Goal: Task Accomplishment & Management: Complete application form

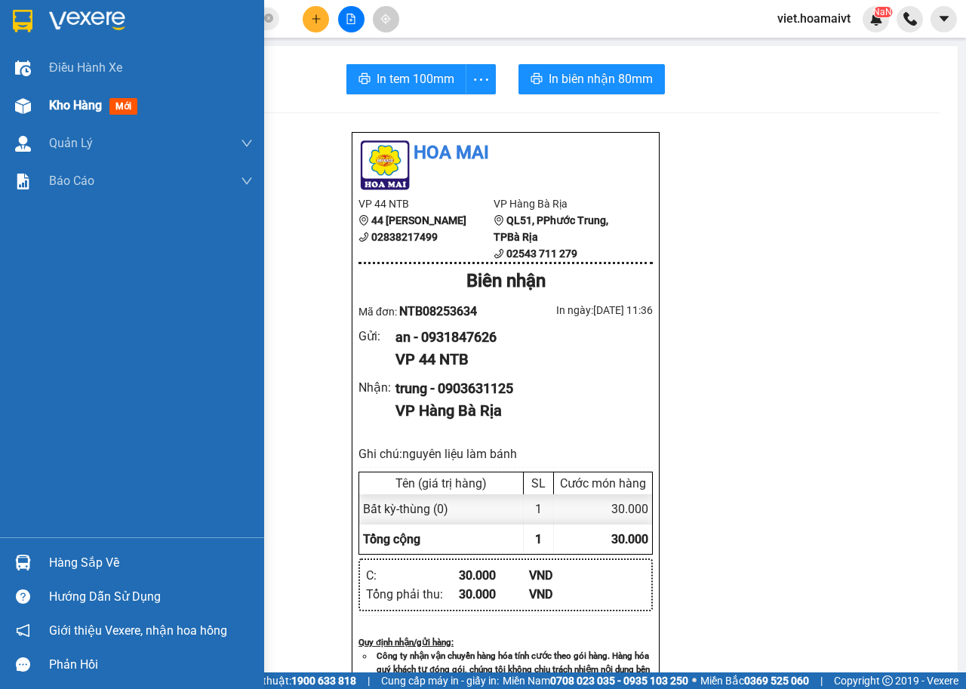
type input "U"
click at [71, 106] on span "Kho hàng" at bounding box center [75, 105] width 53 height 14
click at [72, 105] on span "Kho hàng" at bounding box center [75, 105] width 53 height 14
click at [87, 109] on span "Kho hàng" at bounding box center [75, 105] width 53 height 14
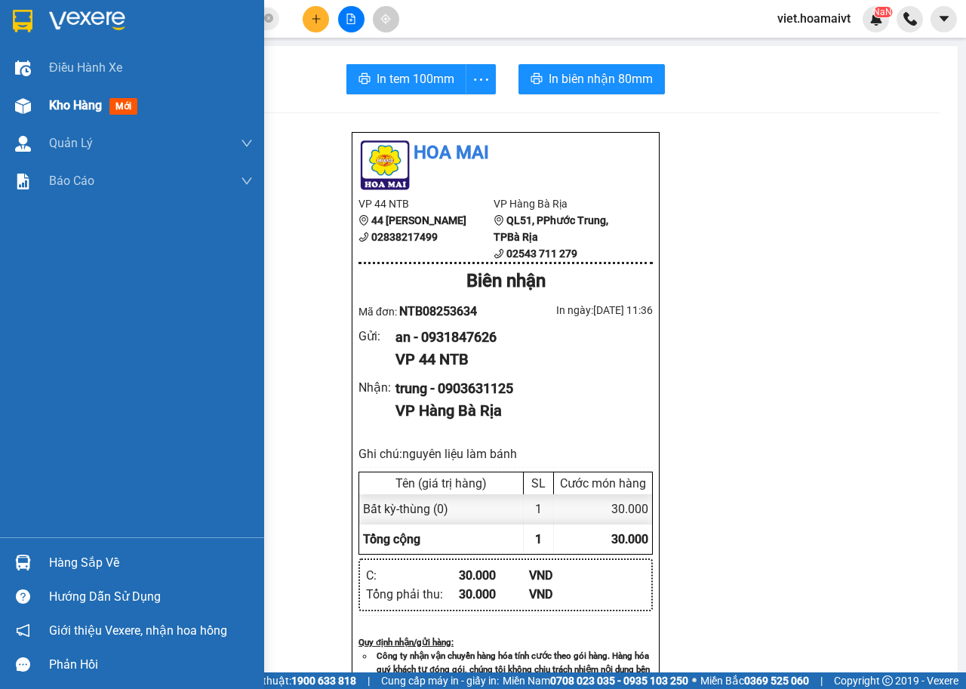
click at [87, 109] on span "Kho hàng" at bounding box center [75, 105] width 53 height 14
click at [126, 121] on div "Kho hàng mới" at bounding box center [151, 106] width 204 height 38
click at [137, 118] on div "Kho hàng mới" at bounding box center [151, 106] width 204 height 38
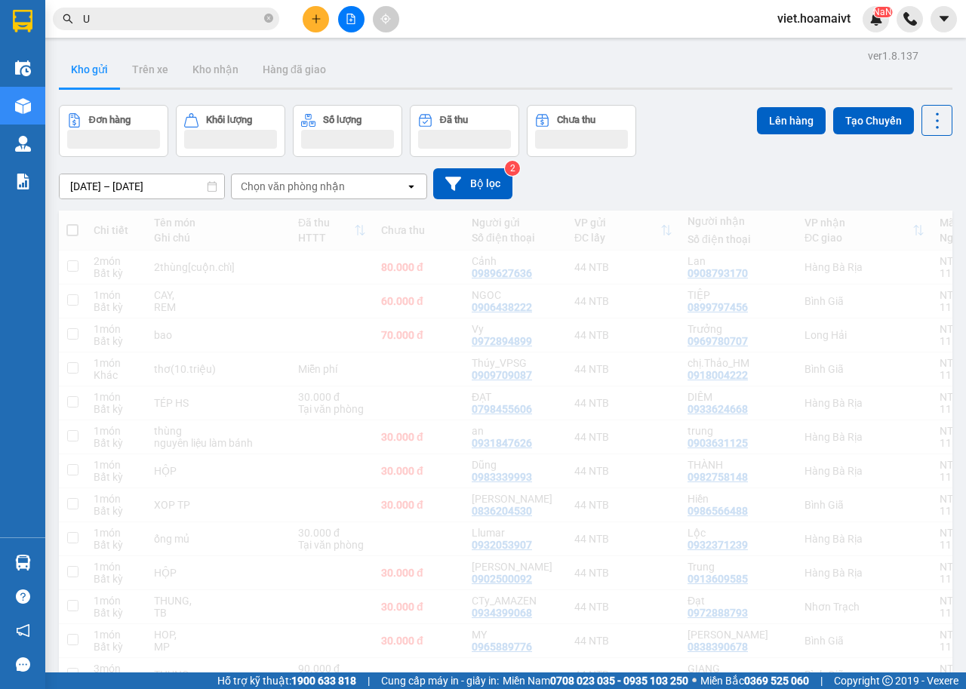
click at [332, 177] on div "Chọn văn phòng nhận" at bounding box center [319, 186] width 174 height 24
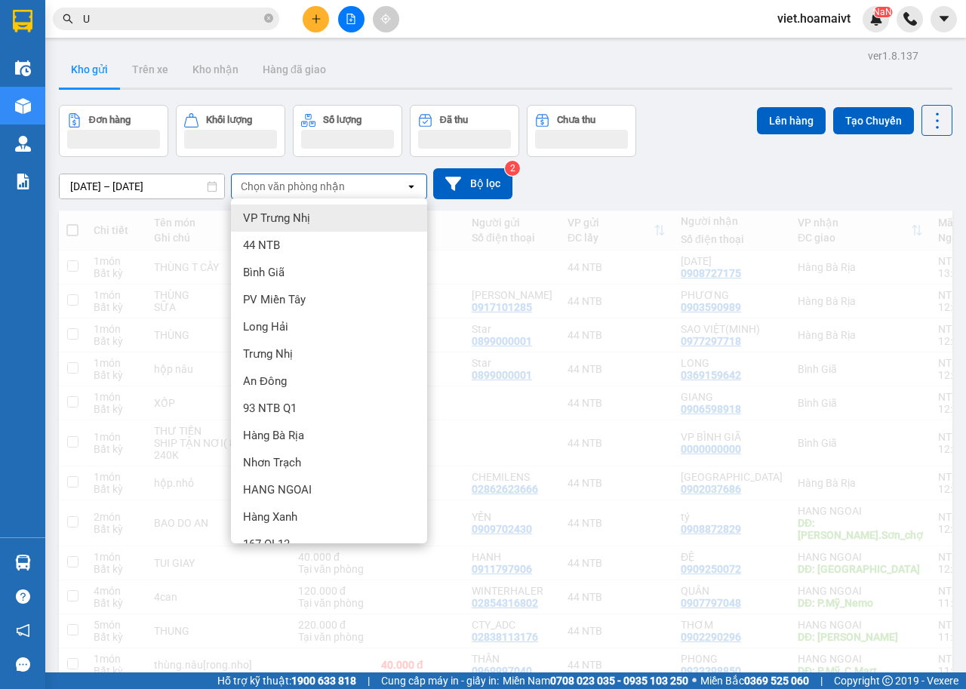
click at [327, 186] on div "Chọn văn phòng nhận" at bounding box center [293, 186] width 104 height 15
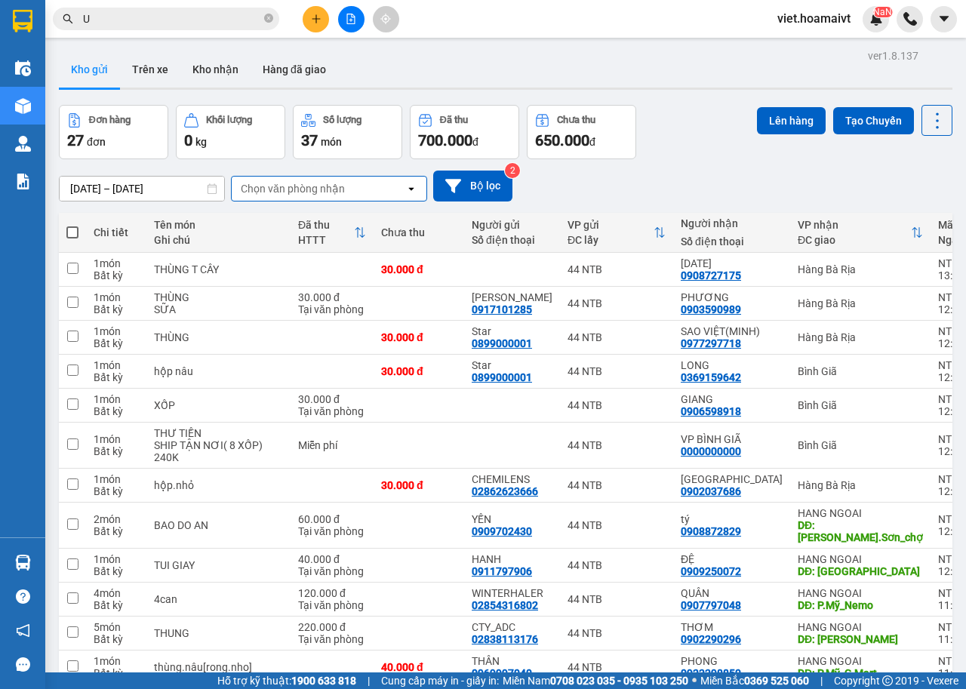
click at [332, 187] on div "Chọn văn phòng nhận" at bounding box center [293, 188] width 104 height 15
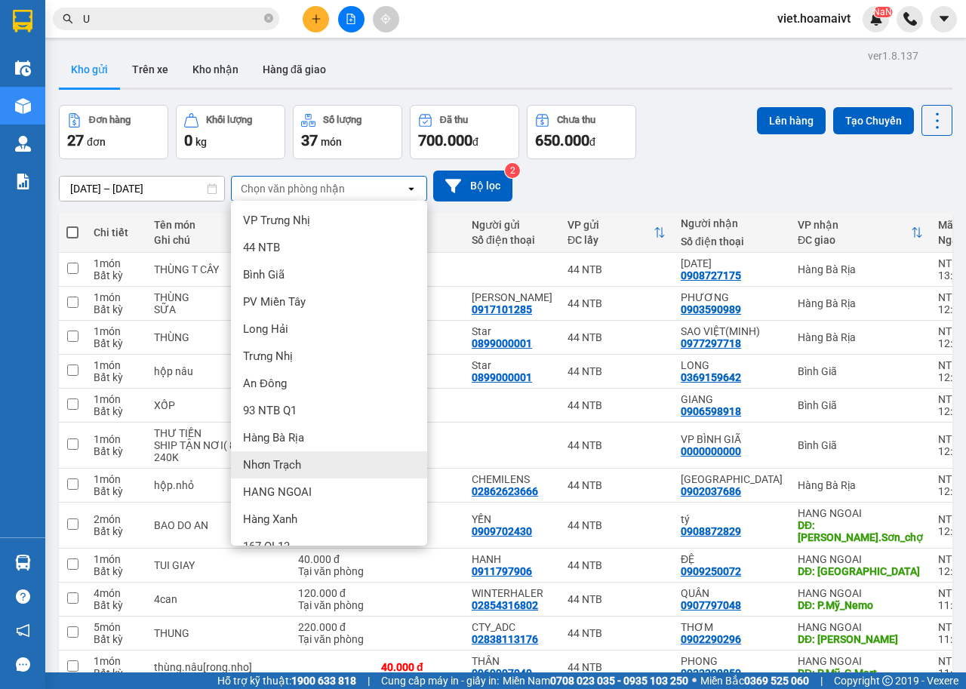
click at [294, 457] on div "Nhơn Trạch" at bounding box center [329, 464] width 196 height 27
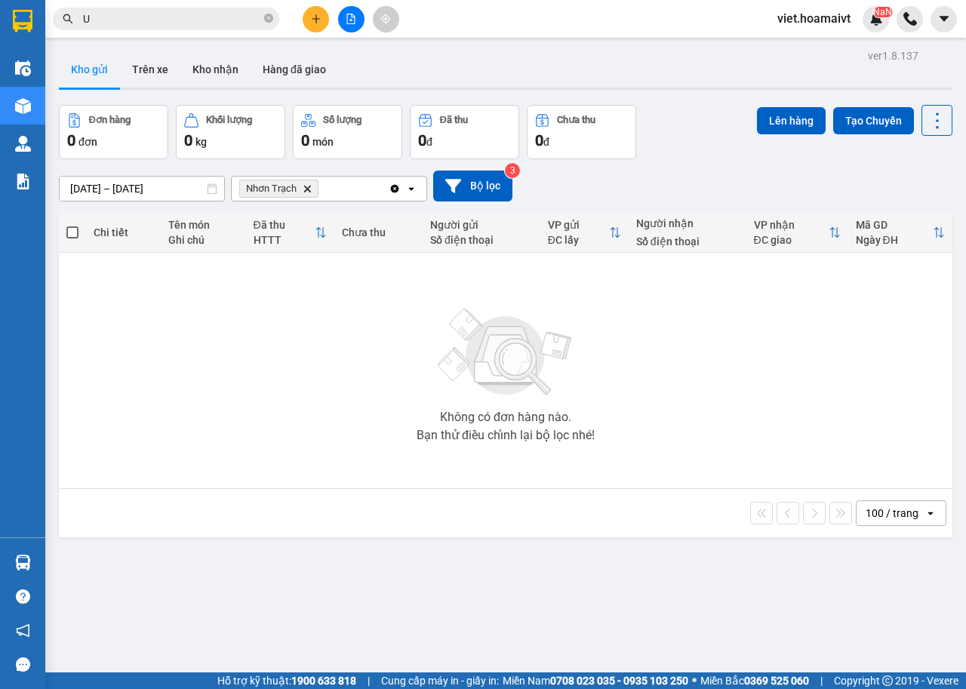
click at [307, 188] on icon "Nhơn Trạch, close by backspace" at bounding box center [307, 188] width 7 height 7
click at [306, 187] on div "Chọn văn phòng nhận" at bounding box center [293, 188] width 104 height 15
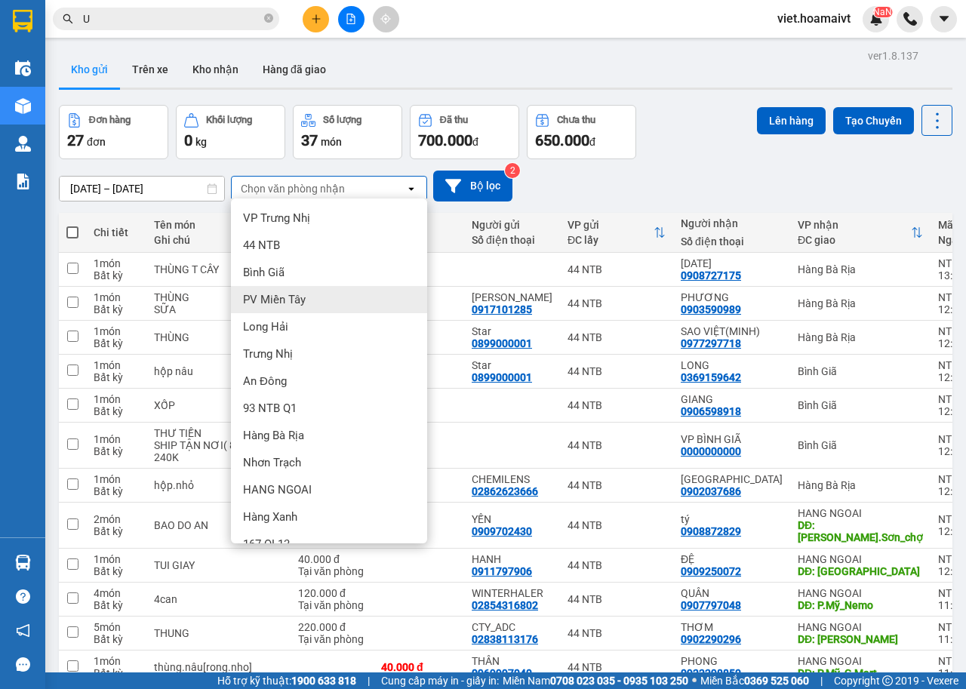
click at [280, 278] on span "Bình Giã" at bounding box center [264, 272] width 42 height 15
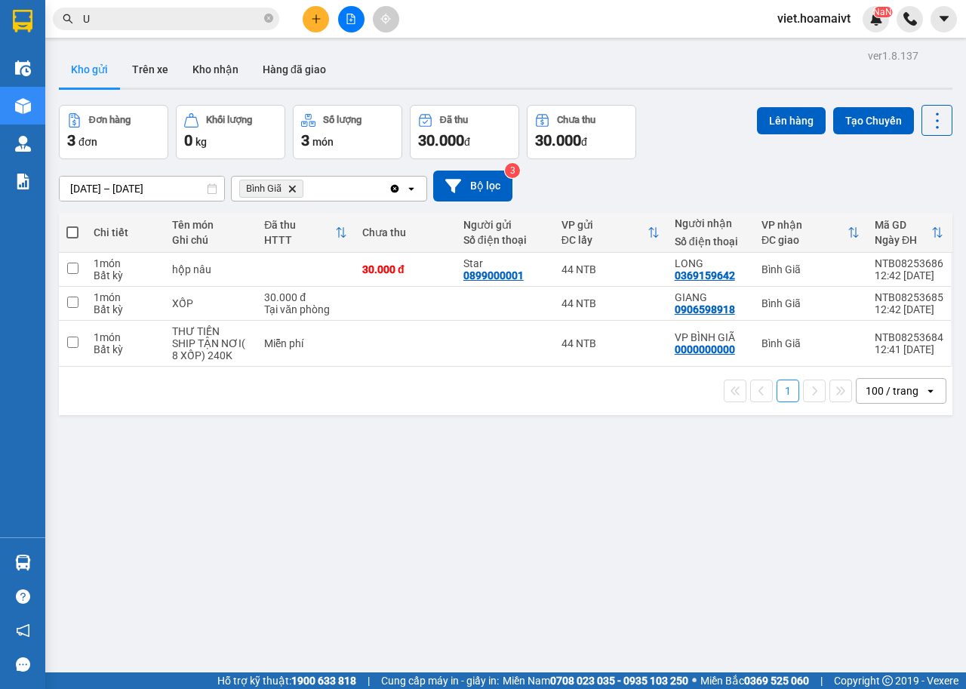
click at [295, 187] on icon "Delete" at bounding box center [292, 188] width 9 height 9
click at [295, 187] on div "Chọn văn phòng nhận" at bounding box center [293, 188] width 104 height 15
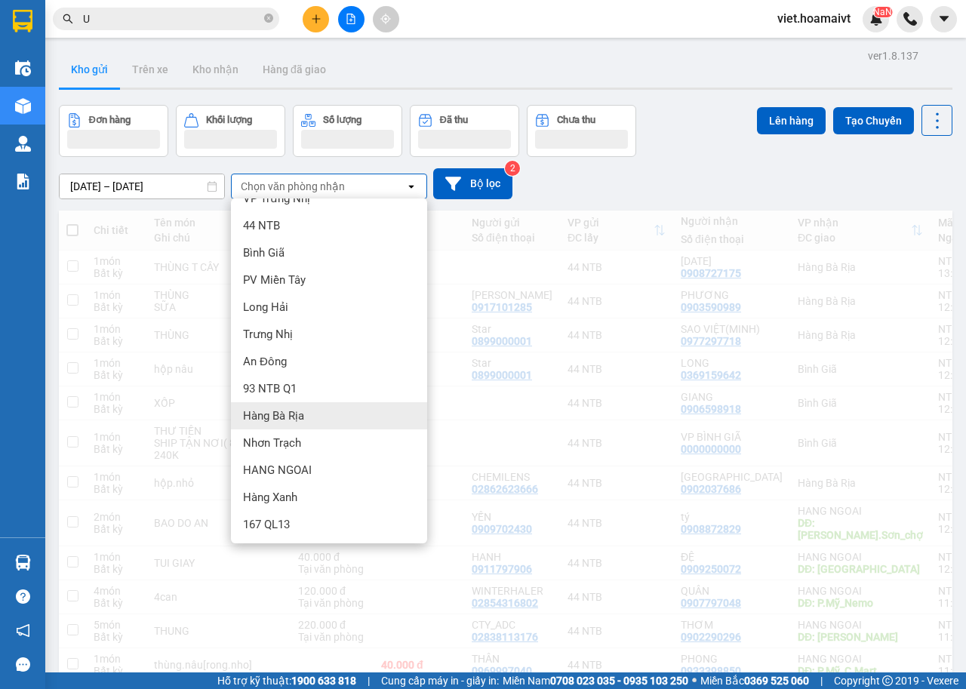
scroll to position [20, 0]
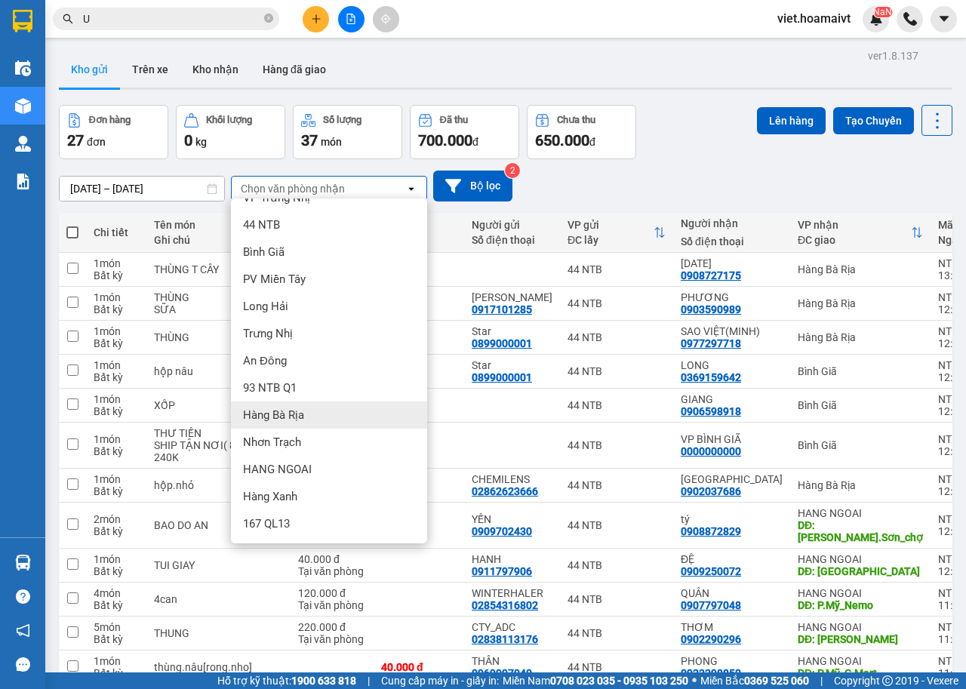
click at [304, 420] on div "Hàng Bà Rịa" at bounding box center [329, 415] width 196 height 27
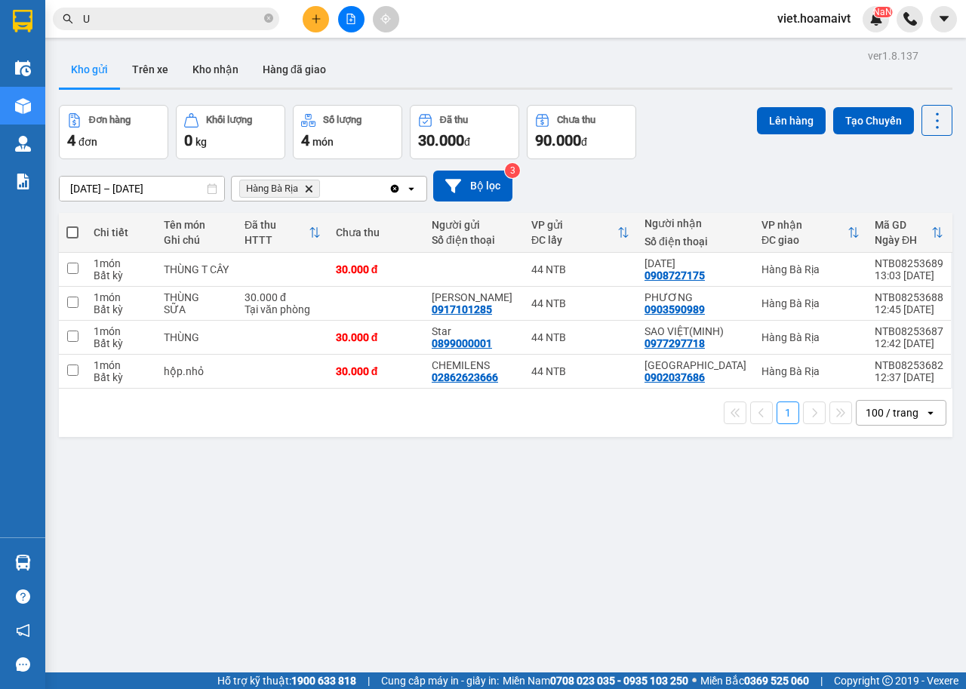
click at [309, 22] on button at bounding box center [316, 19] width 26 height 26
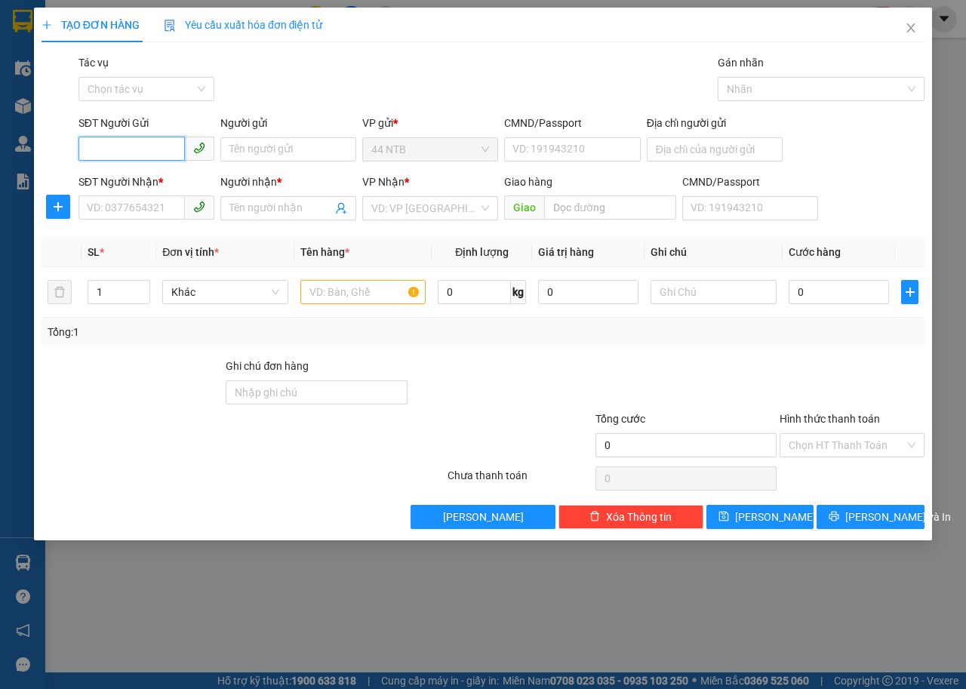
click at [133, 152] on input "SĐT Người Gửi" at bounding box center [131, 149] width 106 height 24
type input "0909432118"
click at [138, 183] on div "0909432118 - Phương" at bounding box center [147, 179] width 118 height 17
type input "Phương"
type input "079192008392"
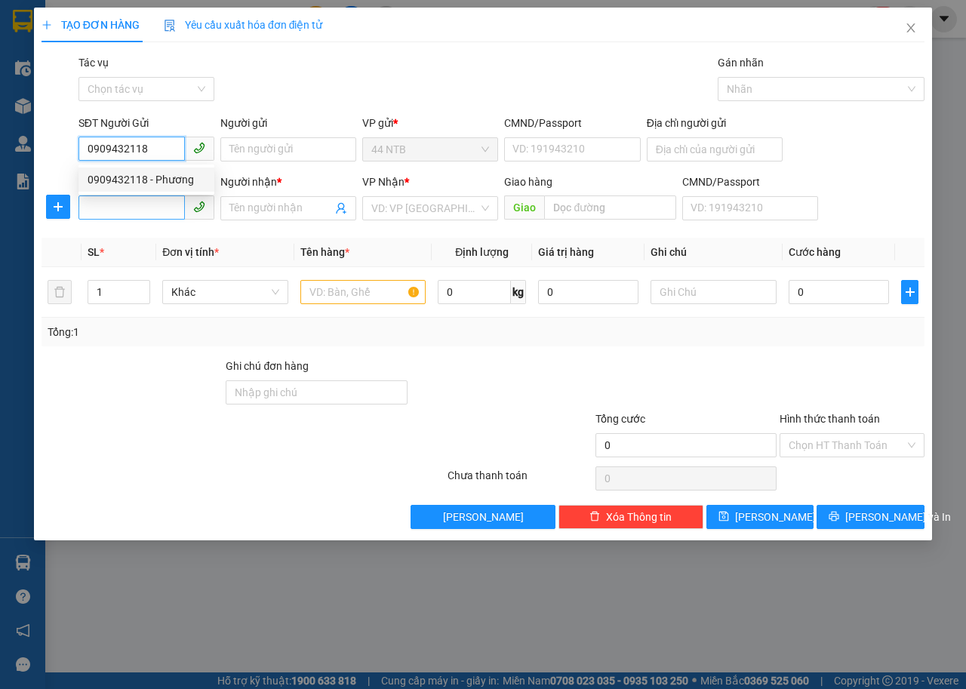
type input "0354040848"
type input "KHẢI"
type input "MỸ XUÂN"
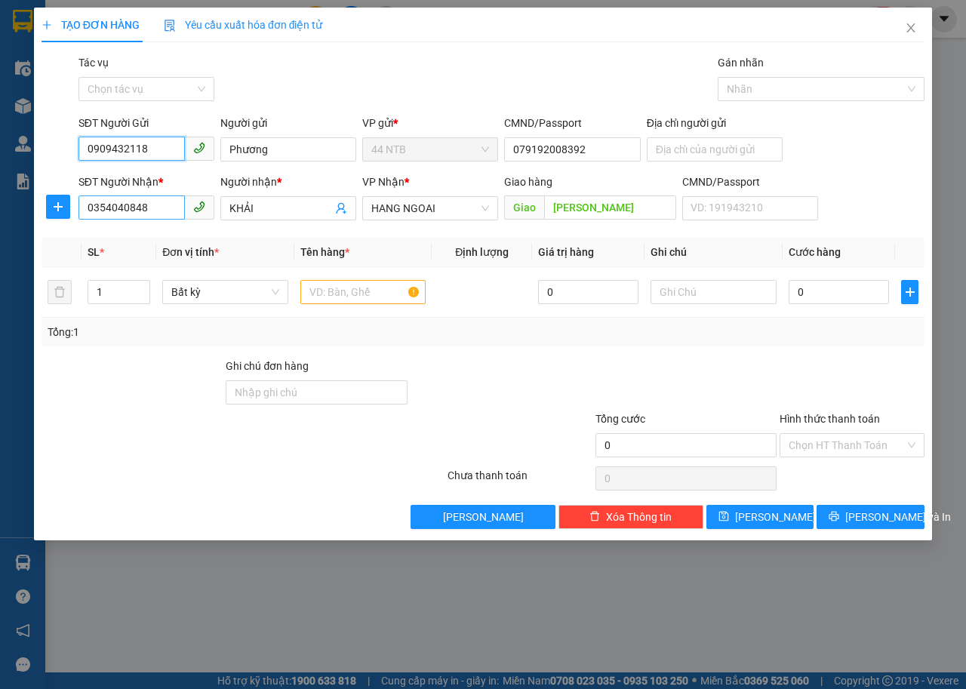
type input "0909432118"
drag, startPoint x: 169, startPoint y: 211, endPoint x: 0, endPoint y: 242, distance: 172.0
click at [0, 242] on div "TẠO ĐƠN HÀNG Yêu cầu xuất hóa đơn điện tử Transit Pickup Surcharge Ids Transit …" at bounding box center [483, 344] width 966 height 689
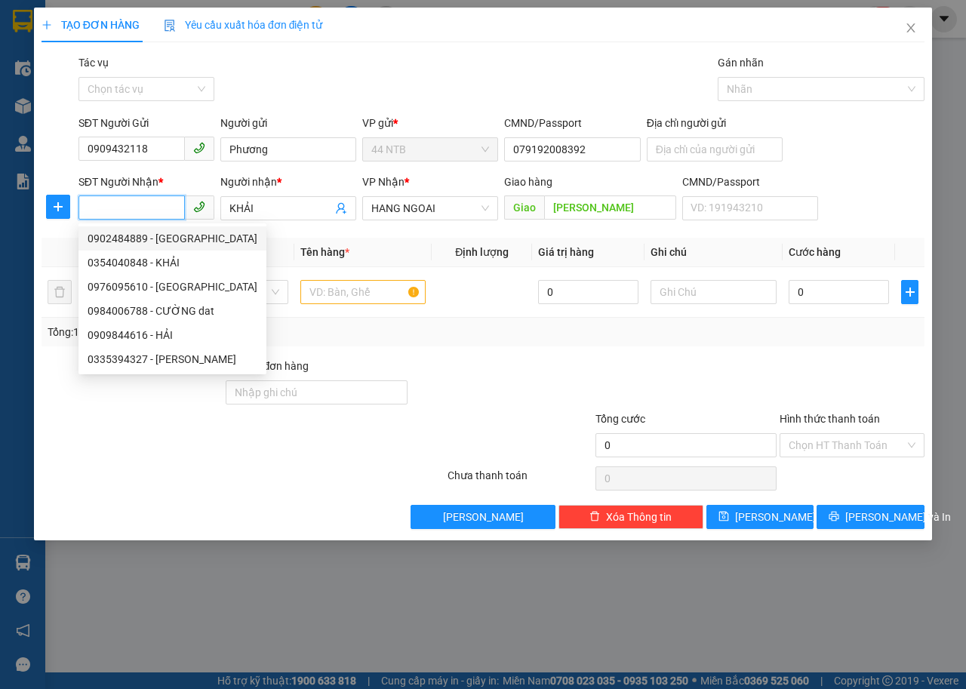
click at [174, 239] on div "0902484889 - Ấn" at bounding box center [173, 238] width 170 height 17
type input "0902484889"
type input "Ấn"
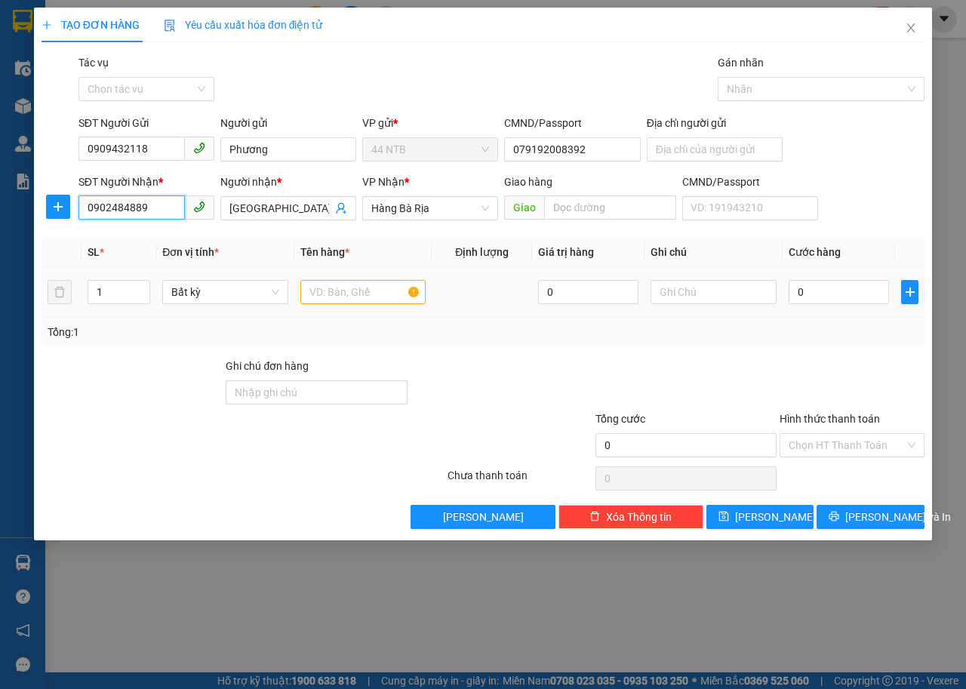
type input "0902484889"
click at [362, 295] on input "text" at bounding box center [363, 292] width 126 height 24
type input "GÓI ĐEN"
click at [873, 298] on input "0" at bounding box center [839, 292] width 100 height 24
type input "3"
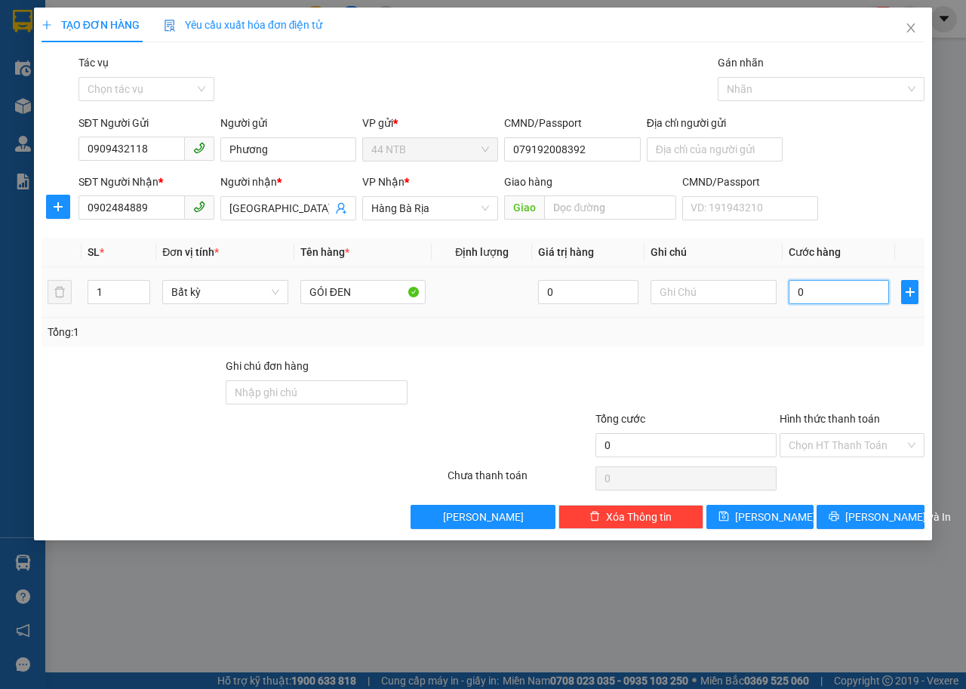
type input "3"
type input "30"
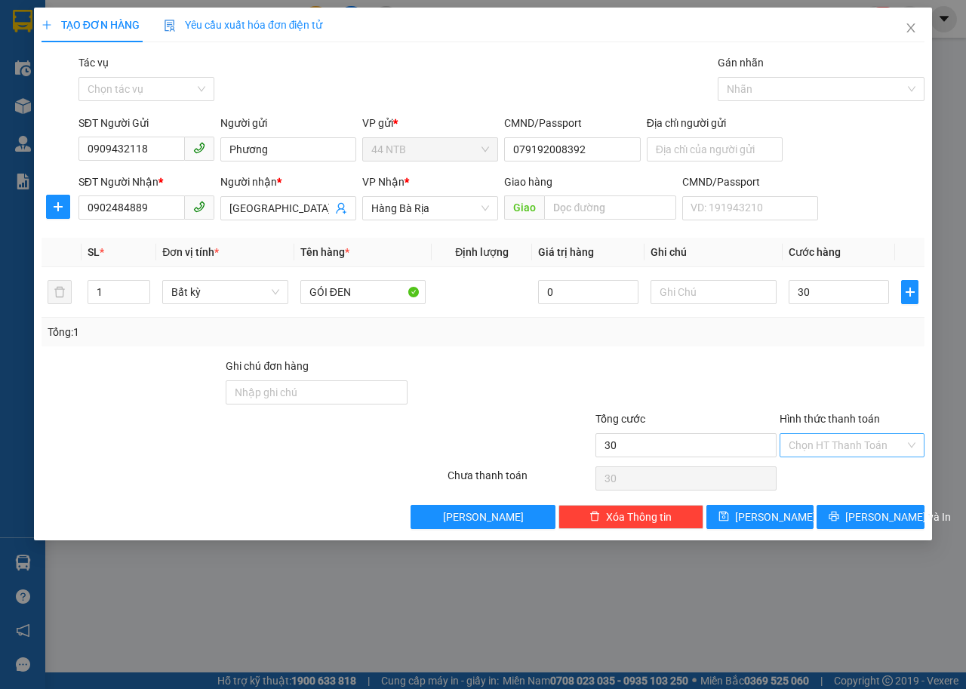
type input "30.000"
click at [861, 446] on input "Hình thức thanh toán" at bounding box center [847, 445] width 116 height 23
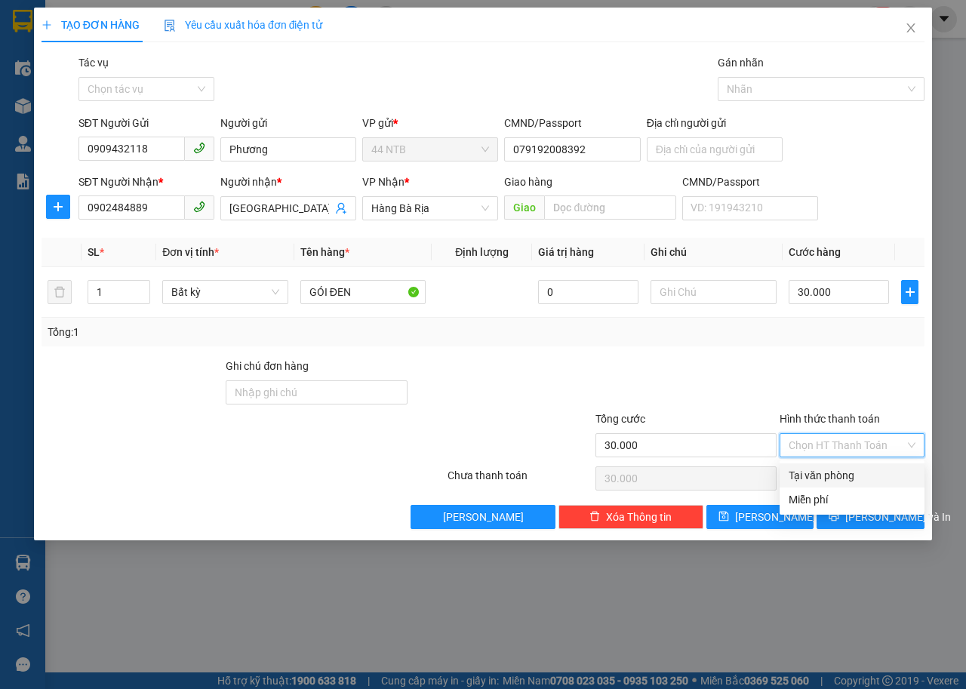
click at [860, 475] on div "Tại văn phòng" at bounding box center [852, 475] width 127 height 17
type input "0"
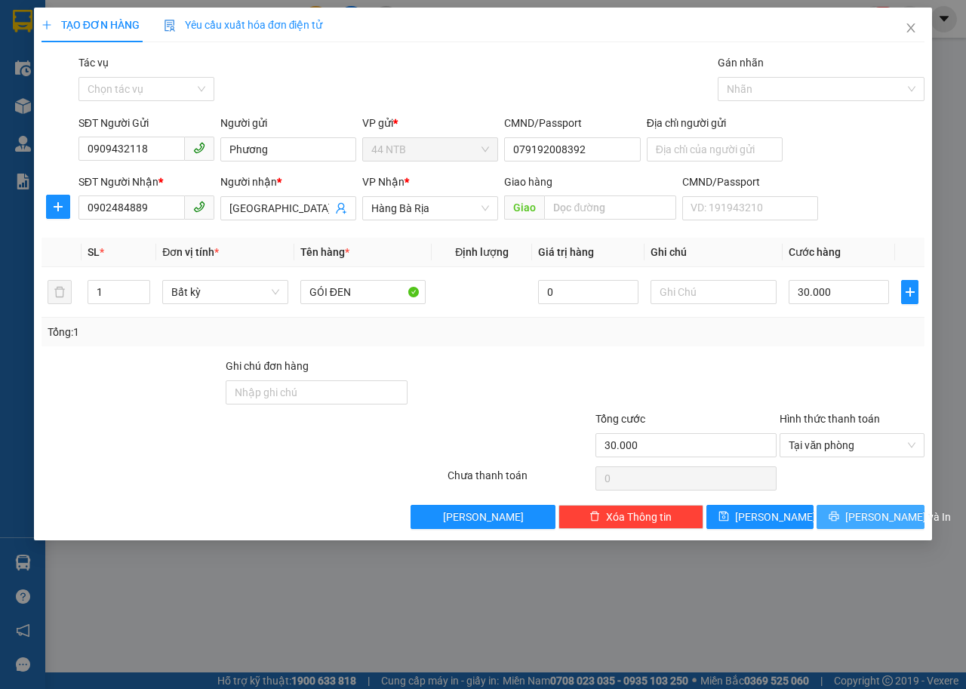
click at [869, 509] on span "[PERSON_NAME] và In" at bounding box center [898, 517] width 106 height 17
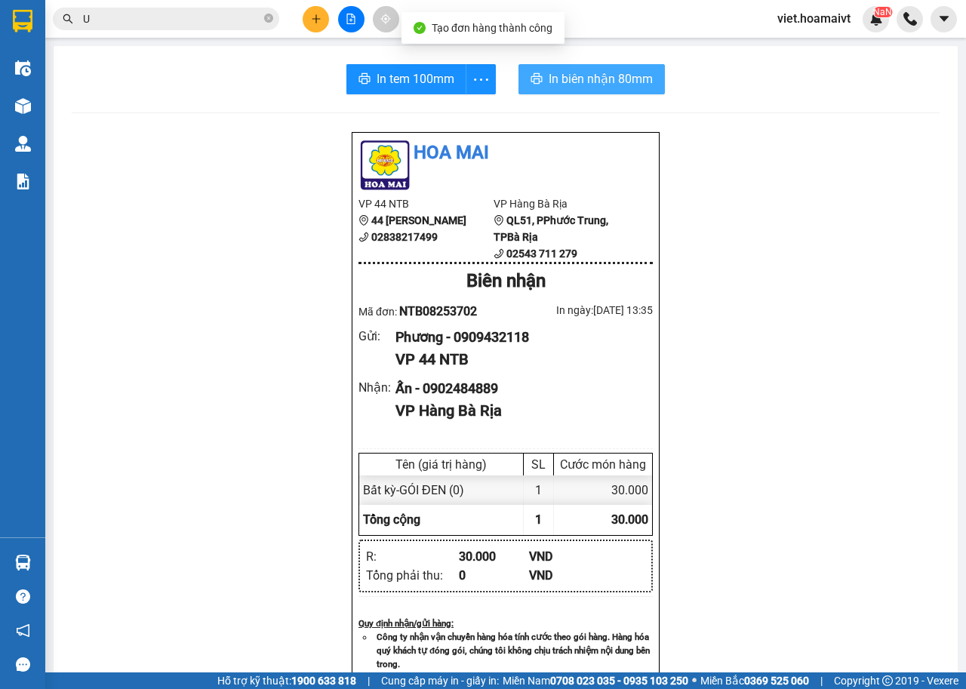
click at [536, 71] on button "In biên nhận 80mm" at bounding box center [591, 79] width 146 height 30
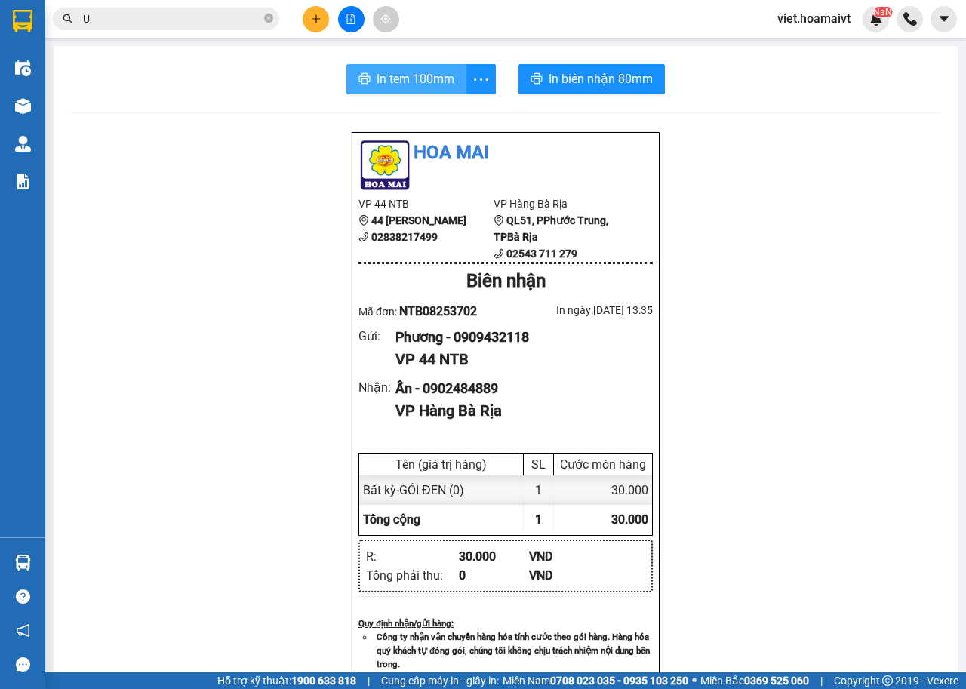
click at [389, 86] on span "In tem 100mm" at bounding box center [416, 78] width 78 height 19
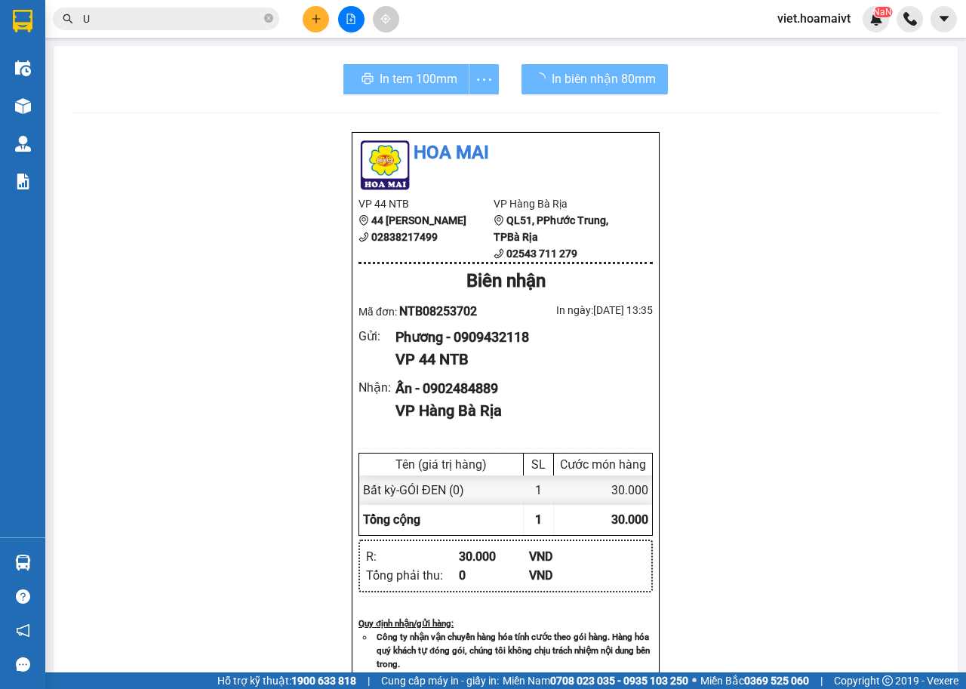
click at [783, 432] on div "Hoa Mai VP 44 NTB 44 Nguyễn Thái Bình 02838217499 VP Hàng Bà Rịa QL51, PPhướ…" at bounding box center [506, 617] width 868 height 972
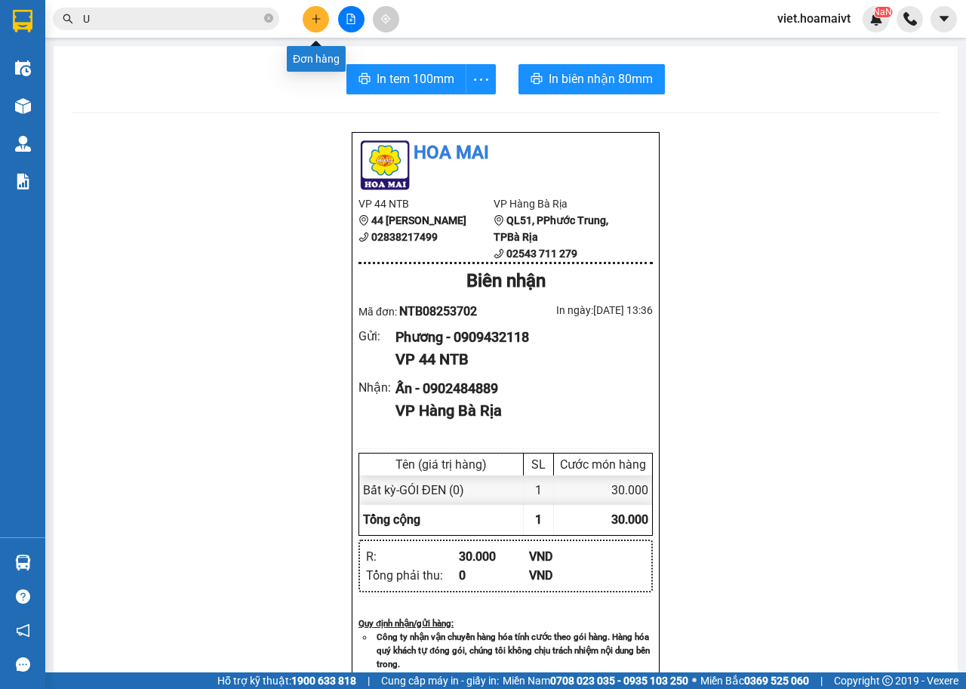
click at [315, 21] on icon "plus" at bounding box center [316, 19] width 11 height 11
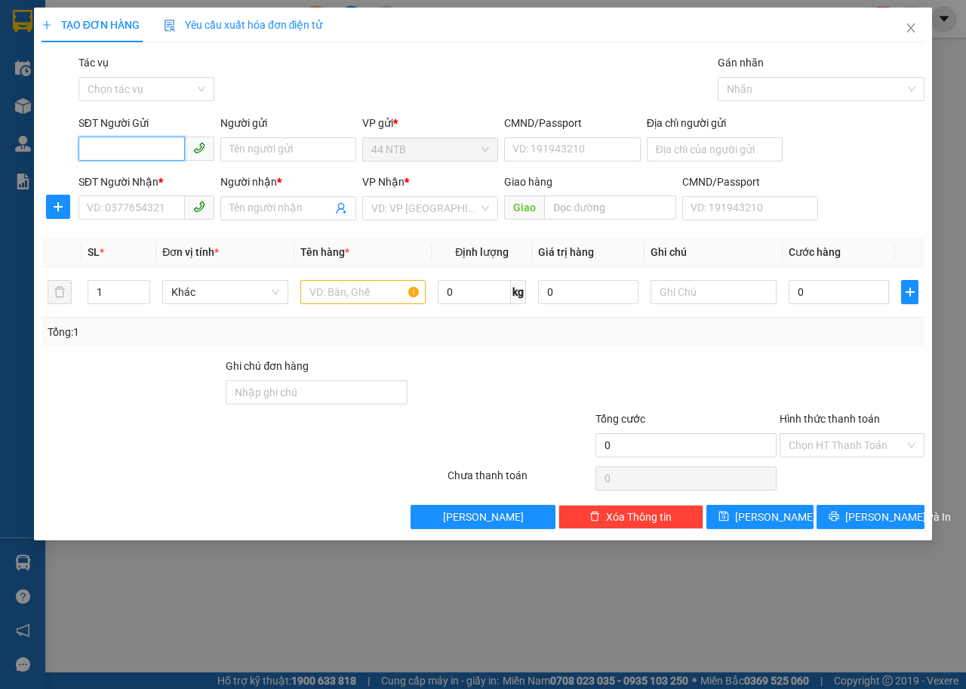
click at [109, 152] on input "SĐT Người Gửi" at bounding box center [131, 149] width 106 height 24
click at [131, 143] on input "0938470488" at bounding box center [131, 149] width 106 height 24
type input "0938470188"
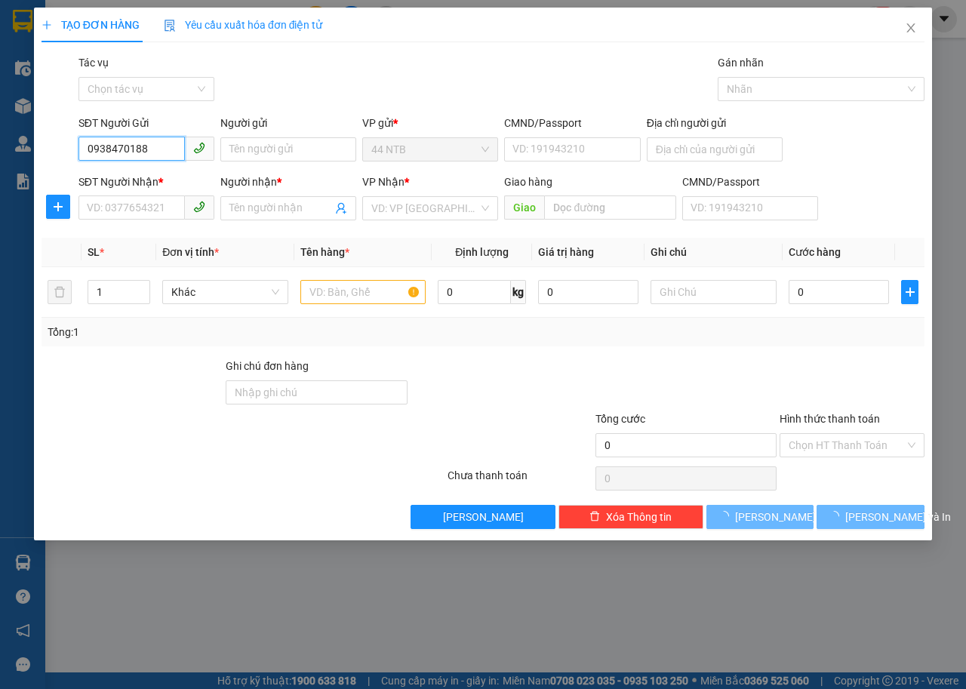
click at [157, 151] on input "0938470188" at bounding box center [131, 149] width 106 height 24
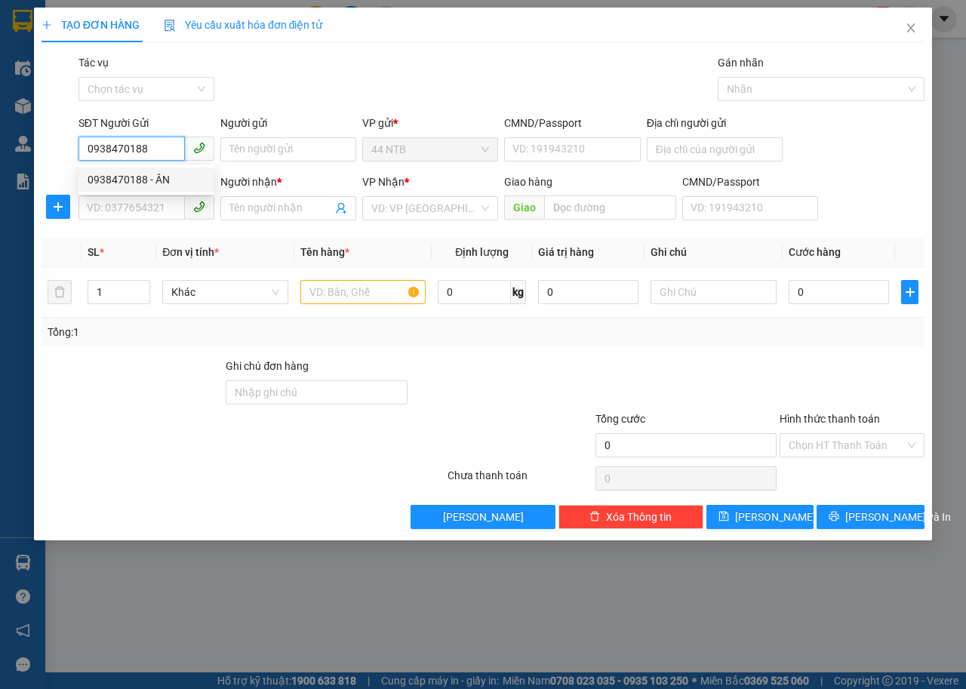
click at [173, 176] on div "0938470188 - ÂN" at bounding box center [147, 179] width 118 height 17
type input "ÂN"
type input "068091000060"
type input "0834700555"
type input "HOÀNG"
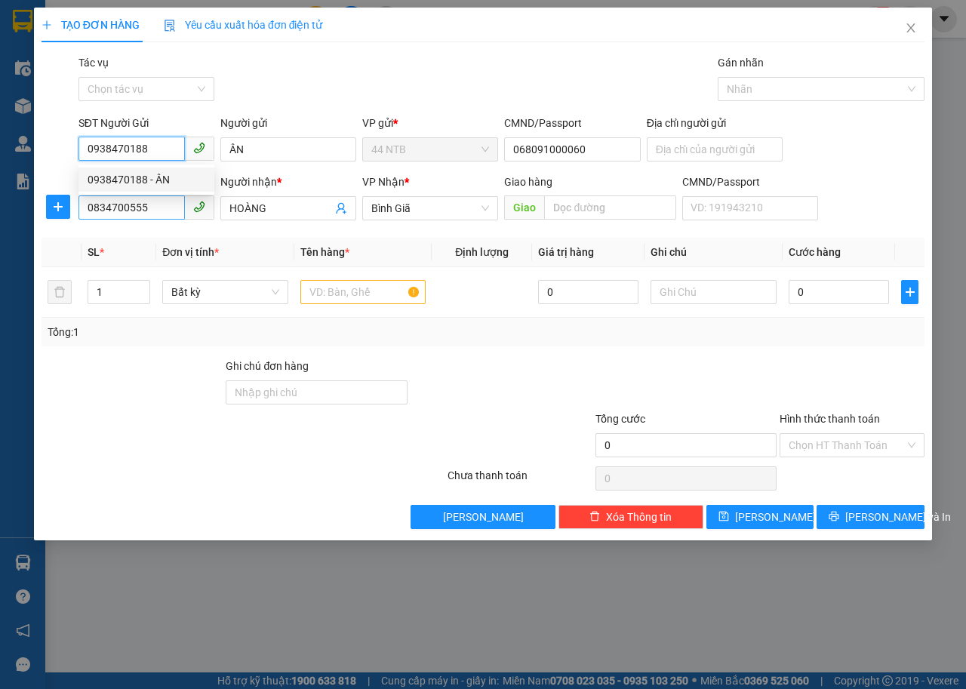
type input "0938470188"
drag, startPoint x: 161, startPoint y: 206, endPoint x: 16, endPoint y: 221, distance: 145.7
click at [16, 221] on div "TẠO ĐƠN HÀNG Yêu cầu xuất hóa đơn điện tử Transit Pickup Surcharge Ids Transit …" at bounding box center [483, 344] width 966 height 689
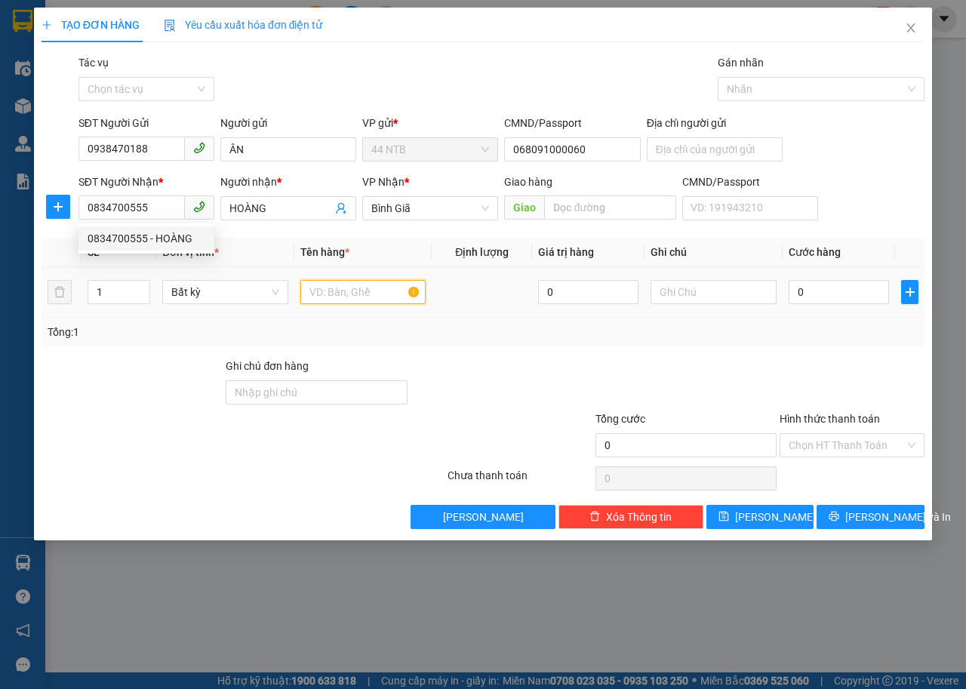
click at [359, 291] on input "text" at bounding box center [363, 292] width 126 height 24
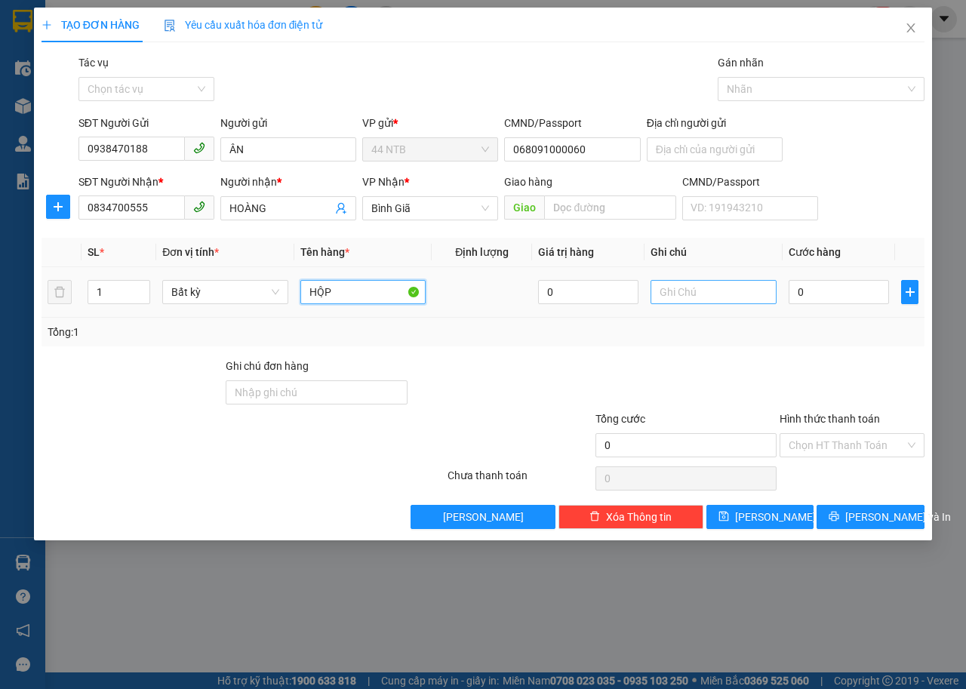
type input "HỘP"
click at [688, 294] on input "text" at bounding box center [714, 292] width 126 height 24
type input "PK CỬA"
click at [850, 293] on input "0" at bounding box center [839, 292] width 100 height 24
type input "3"
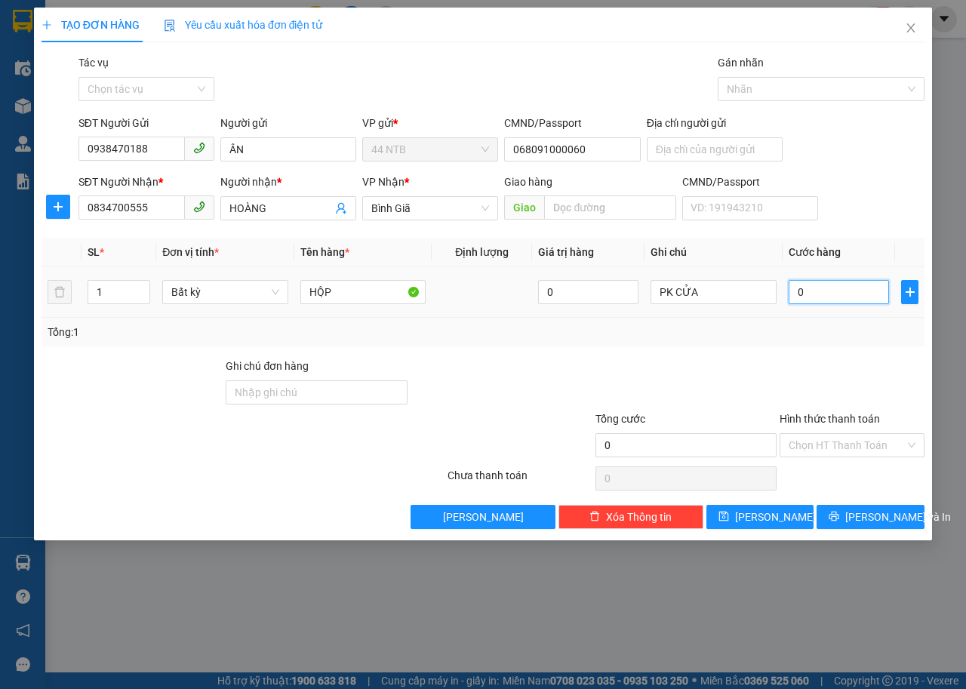
type input "3"
type input "30"
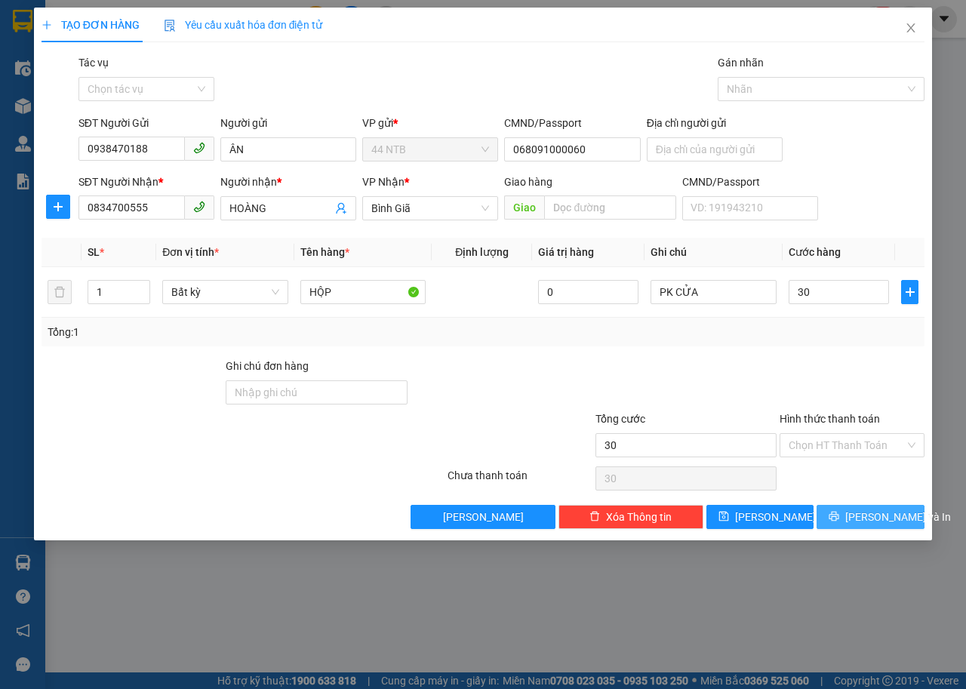
type input "30.000"
click at [887, 521] on span "[PERSON_NAME] và In" at bounding box center [898, 517] width 106 height 17
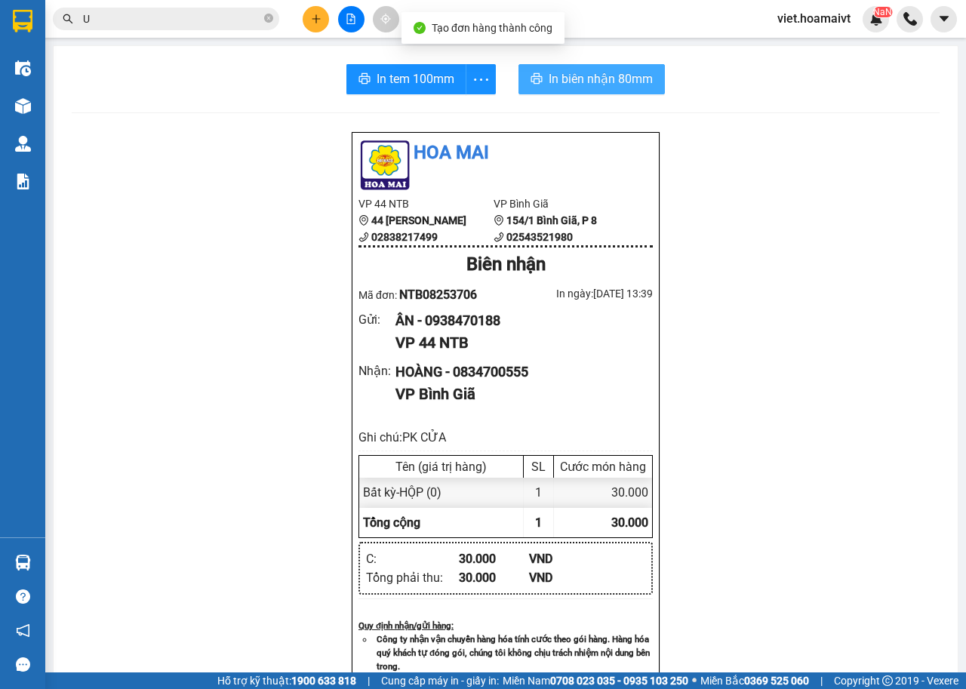
click at [583, 79] on span "In biên nhận 80mm" at bounding box center [601, 78] width 104 height 19
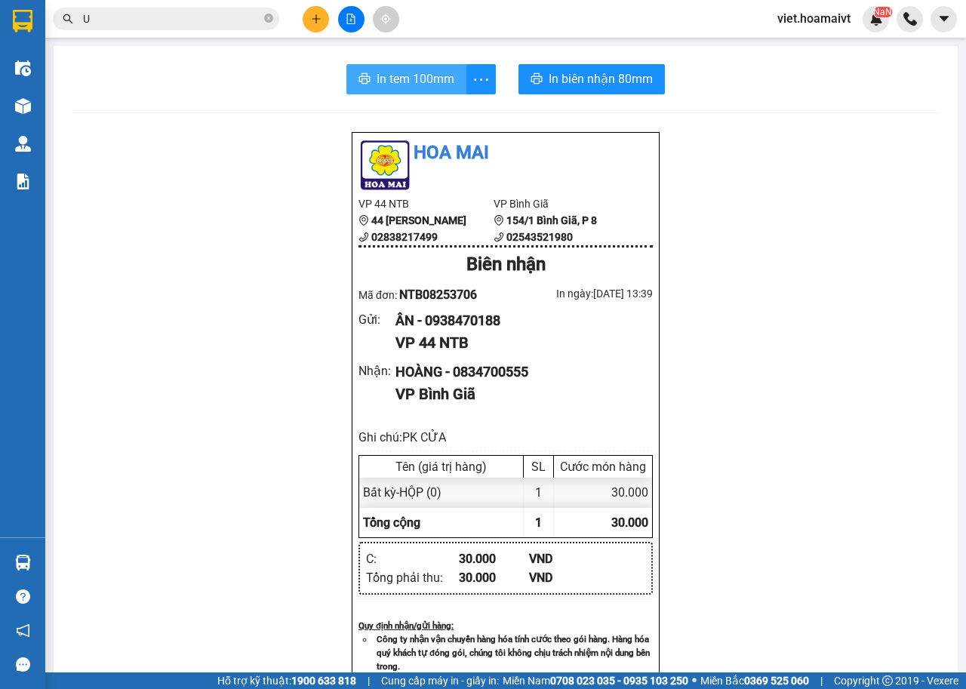
click at [407, 83] on span "In tem 100mm" at bounding box center [416, 78] width 78 height 19
click at [425, 82] on span "In tem 100mm" at bounding box center [416, 78] width 78 height 19
click at [314, 17] on icon "plus" at bounding box center [316, 19] width 11 height 11
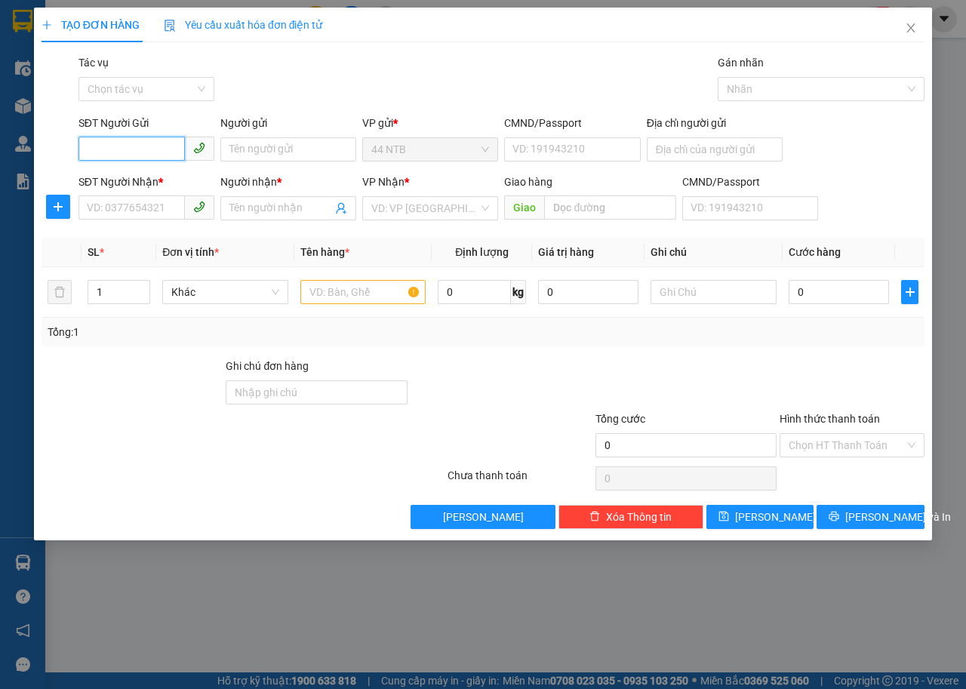
click at [130, 144] on input "SĐT Người Gửi" at bounding box center [131, 149] width 106 height 24
click at [158, 174] on div "0938470188 - ÂN" at bounding box center [147, 179] width 118 height 17
type input "0938470188"
type input "ÂN"
type input "068091000060"
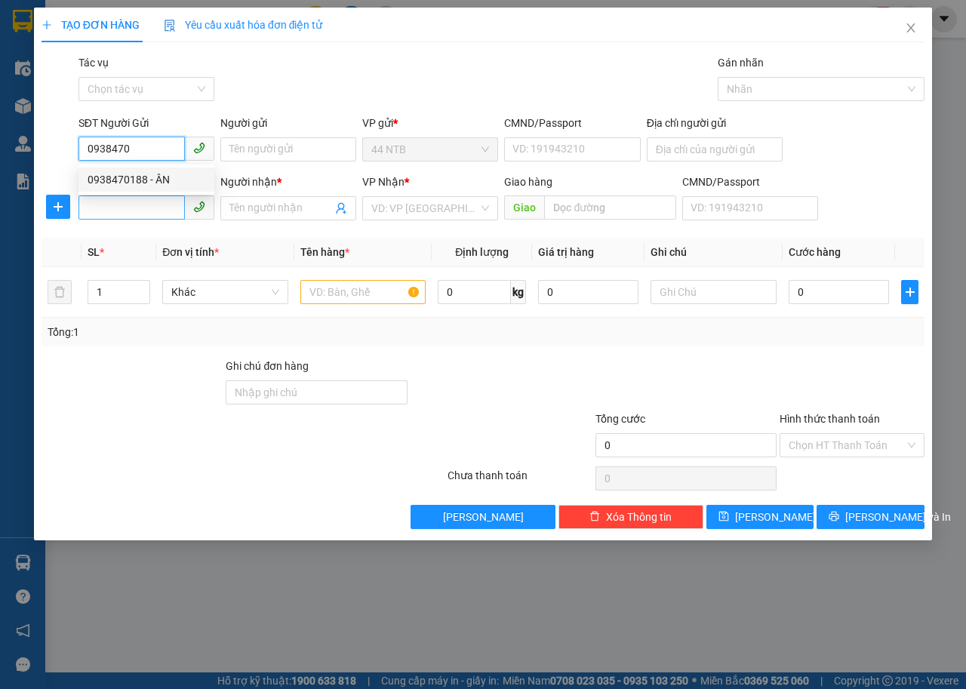
type input "0834700555"
type input "HOÀNG"
type input "0938470188"
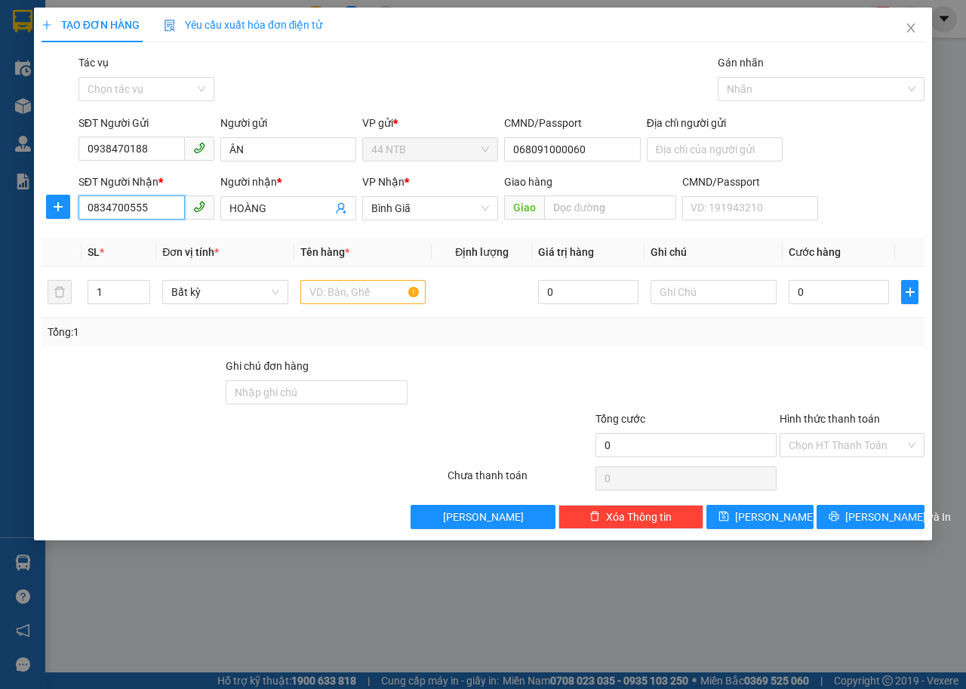
drag, startPoint x: 164, startPoint y: 203, endPoint x: 0, endPoint y: 212, distance: 164.0
click at [0, 212] on div "TẠO ĐƠN HÀNG Yêu cầu xuất hóa đơn điện tử Transit Pickup Surcharge Ids Transit …" at bounding box center [483, 344] width 966 height 689
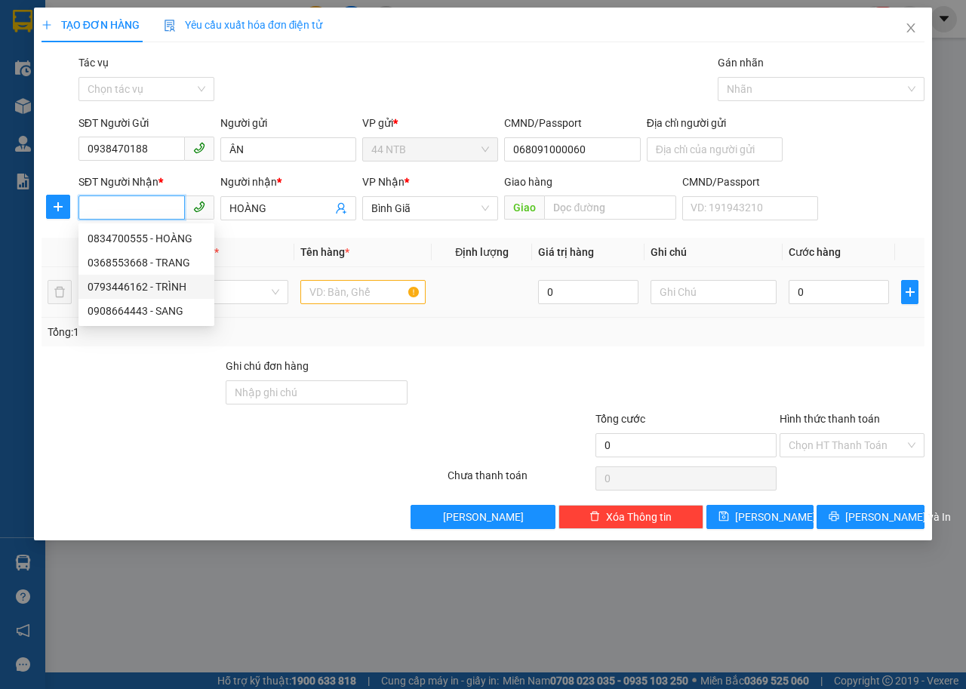
drag, startPoint x: 174, startPoint y: 287, endPoint x: 253, endPoint y: 313, distance: 82.8
click at [174, 287] on div "0793446162 - TRÌNH" at bounding box center [147, 286] width 118 height 17
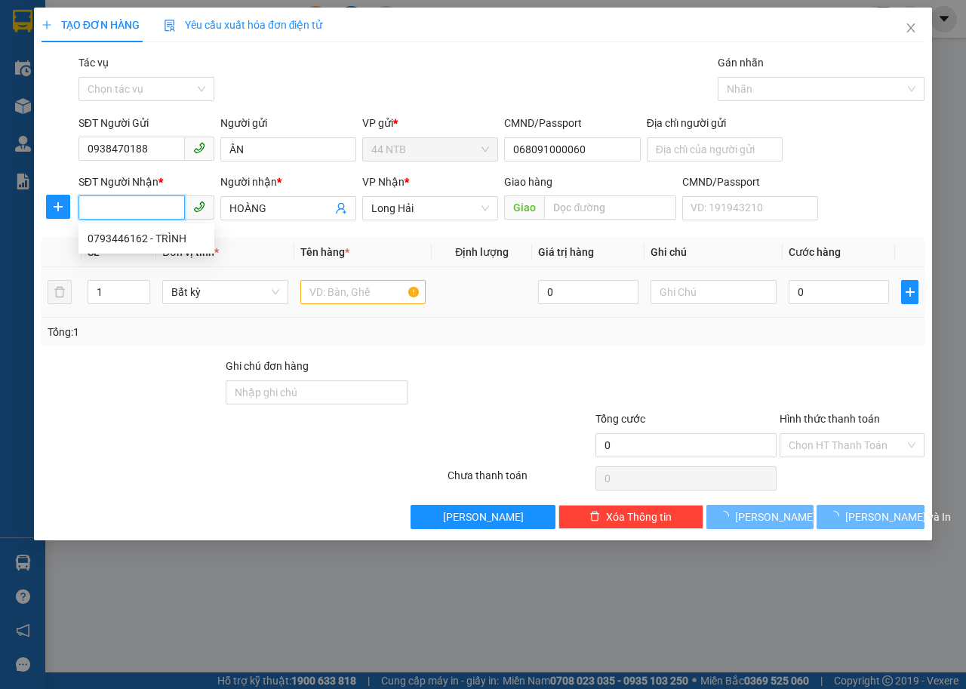
type input "0793446162"
type input "TRÌNH"
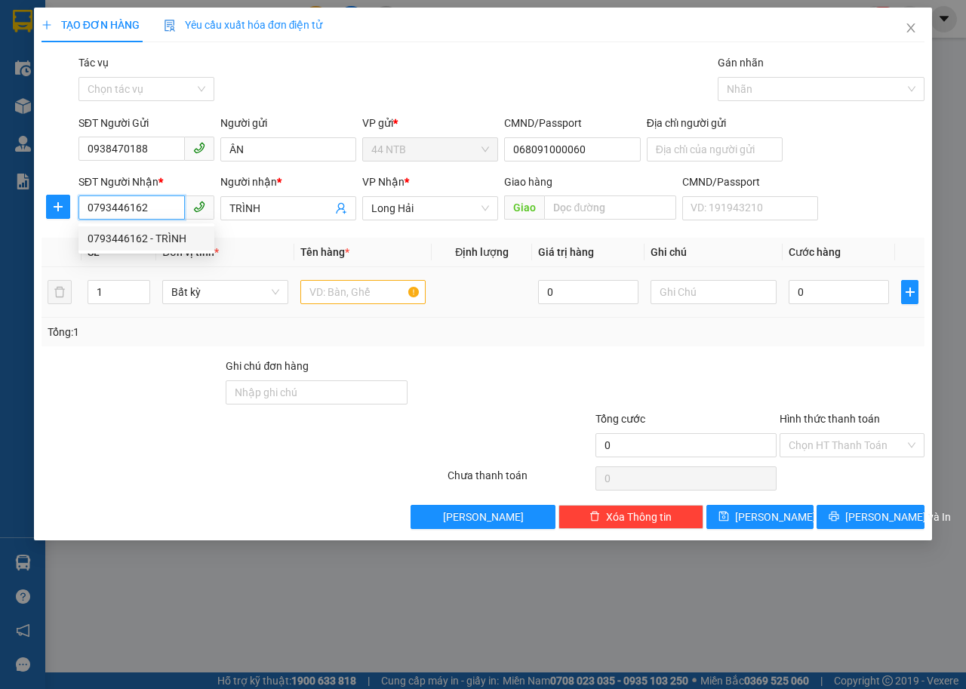
type input "0793446162"
click at [335, 294] on input "text" at bounding box center [363, 292] width 126 height 24
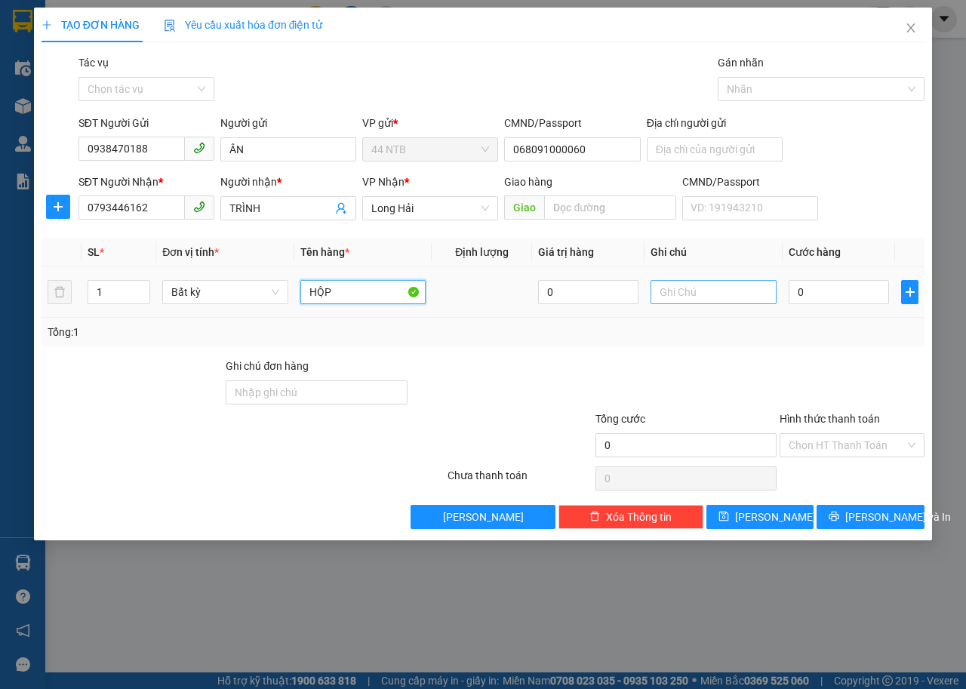
type input "HỘP"
click at [695, 303] on input "text" at bounding box center [714, 292] width 126 height 24
type input "PK CỬA"
click at [823, 289] on input "0" at bounding box center [839, 292] width 100 height 24
type input "3"
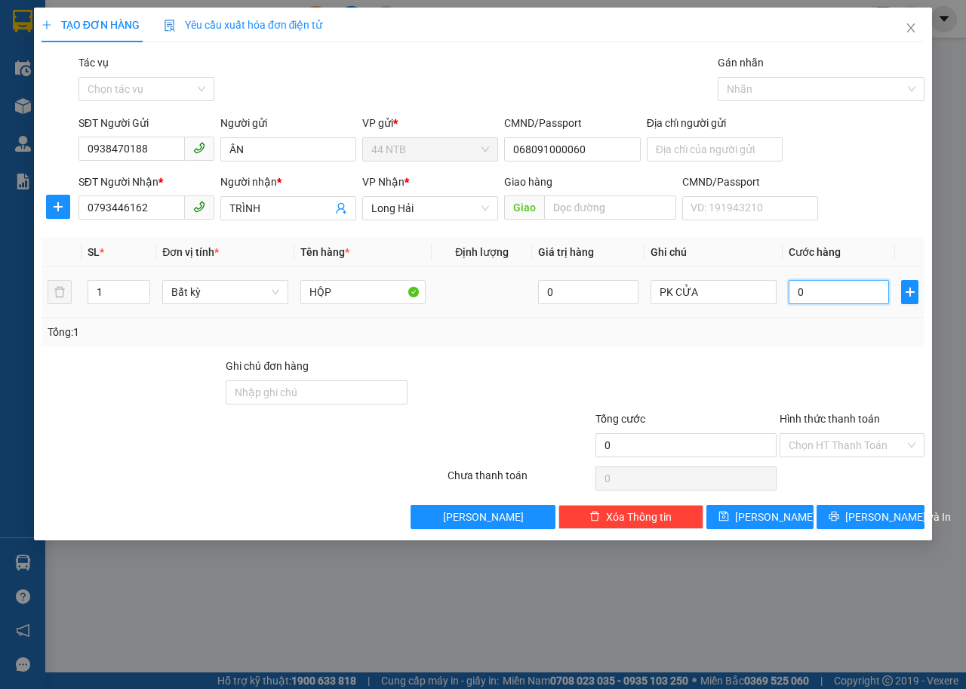
type input "3"
type input "30"
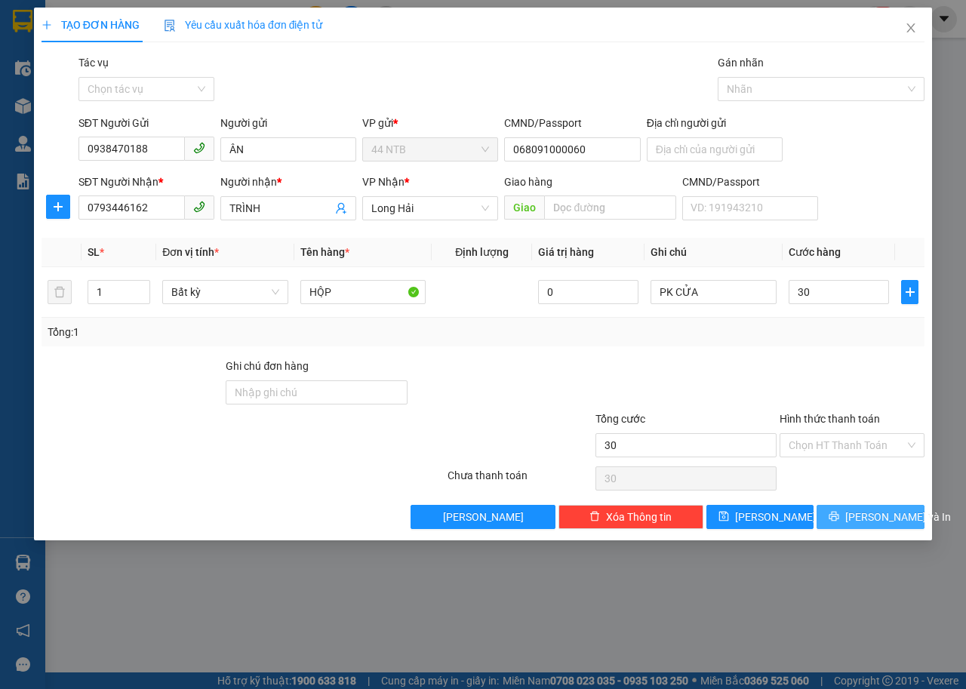
type input "30.000"
click at [873, 514] on span "[PERSON_NAME] và In" at bounding box center [898, 517] width 106 height 17
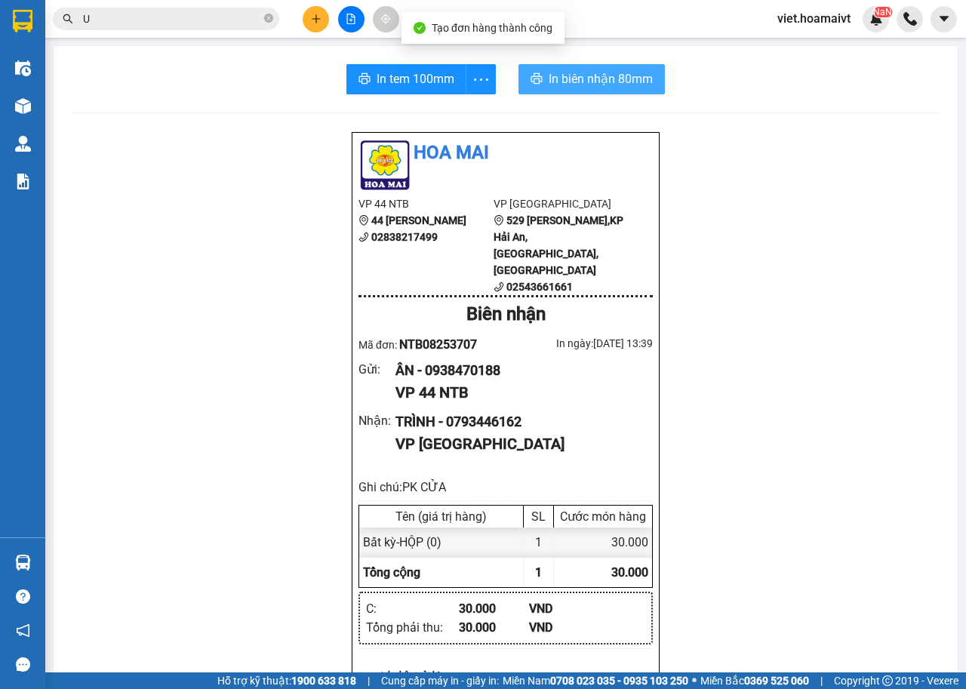
click at [571, 75] on span "In biên nhận 80mm" at bounding box center [601, 78] width 104 height 19
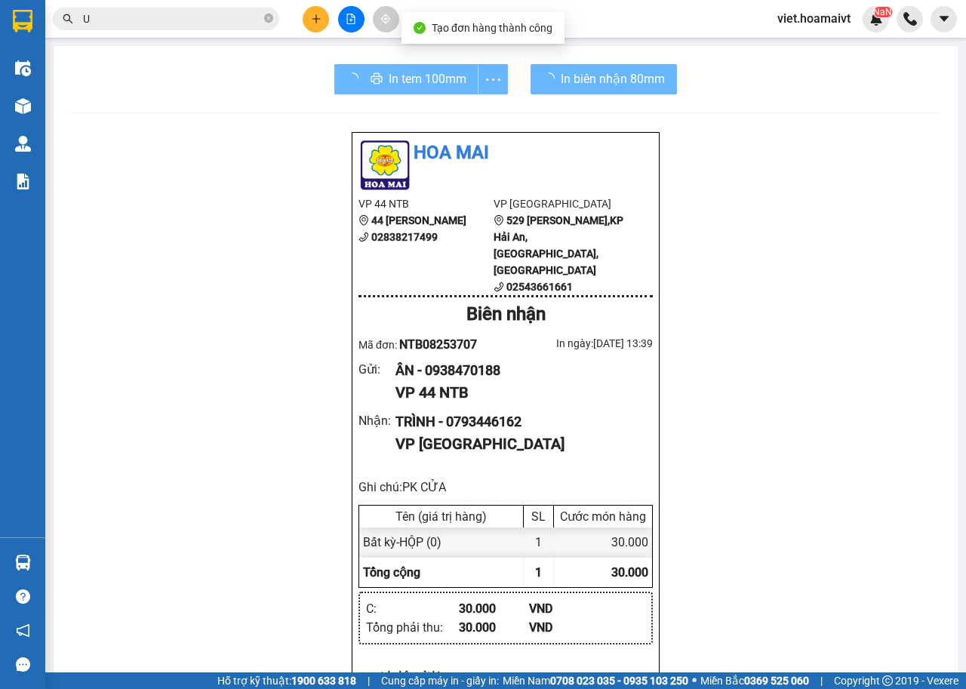
click at [804, 381] on div "Hoa Mai VP 44 NTB 44 Nguyễn Thái Bình 02838217499 VP Long Hải 529 Võ Thị Sáu,KP…" at bounding box center [506, 654] width 868 height 1046
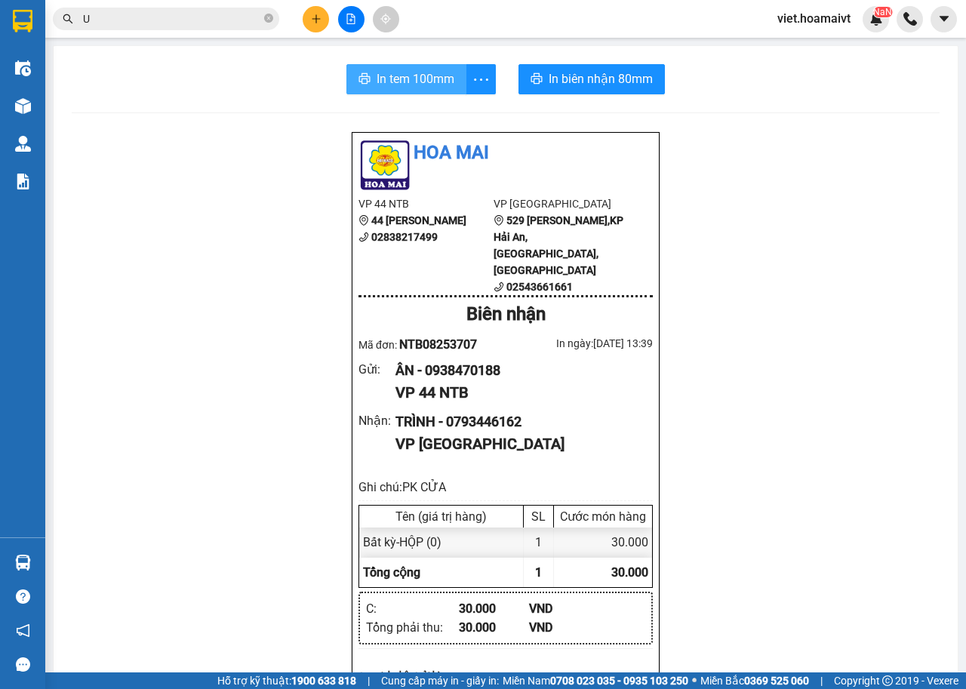
click at [412, 78] on span "In tem 100mm" at bounding box center [416, 78] width 78 height 19
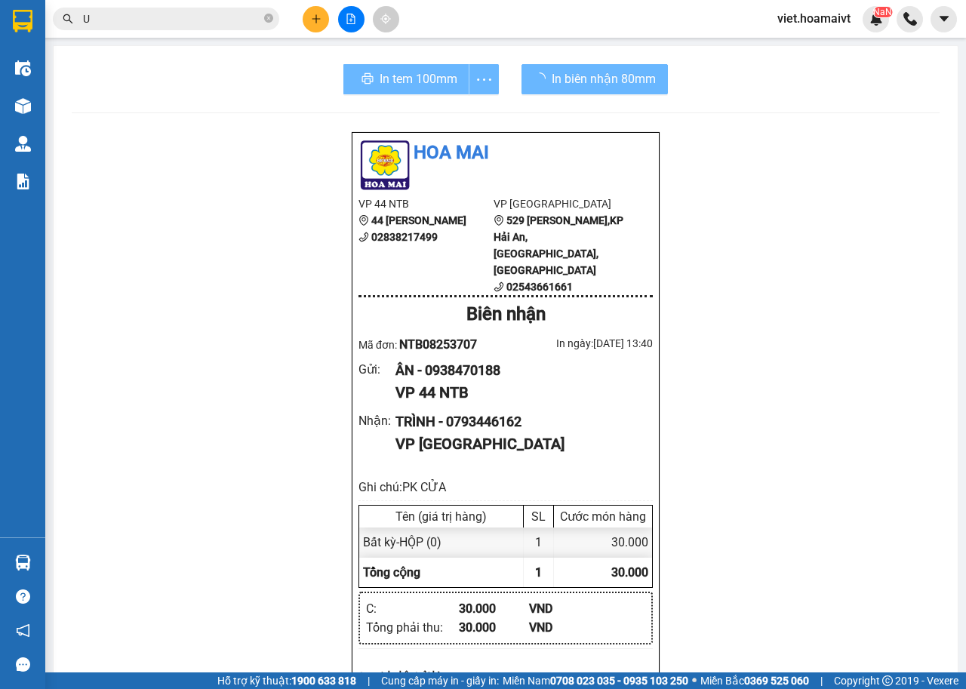
click at [789, 448] on div "Hoa Mai VP 44 NTB 44 Nguyễn Thái Bình 02838217499 VP Long Hải 529 Võ Thị Sáu,KP…" at bounding box center [506, 654] width 868 height 1046
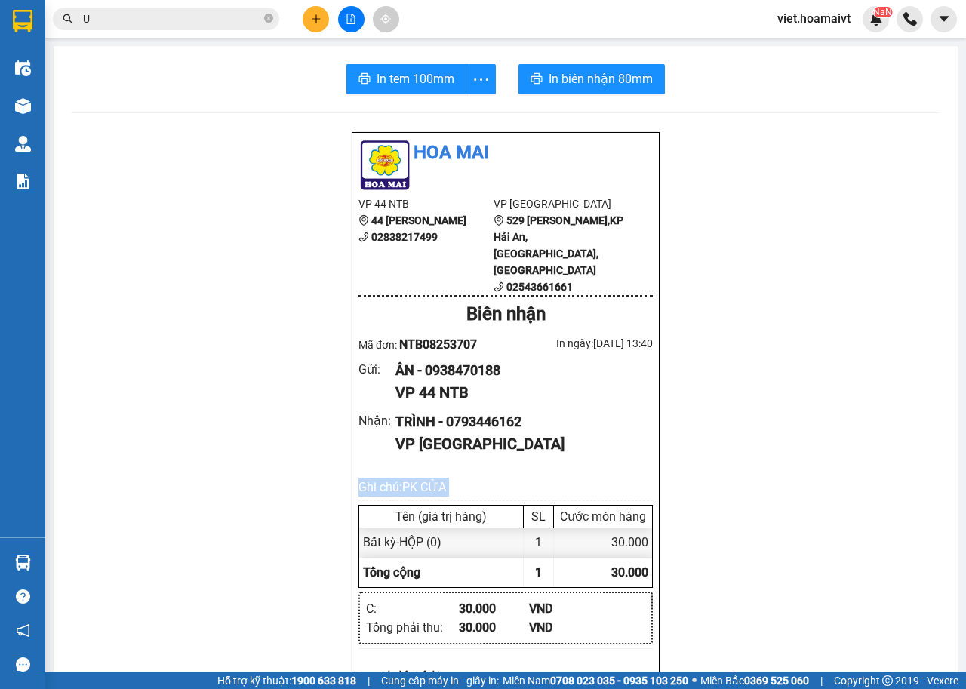
click at [786, 448] on div "Hoa Mai VP 44 NTB 44 Nguyễn Thái Bình 02838217499 VP Long Hải 529 Võ Thị Sáu,KP…" at bounding box center [506, 654] width 868 height 1046
click at [782, 447] on div "Hoa Mai VP 44 NTB 44 Nguyễn Thái Bình 02838217499 VP Long Hải 529 Võ Thị Sáu,KP…" at bounding box center [506, 654] width 868 height 1046
click at [777, 447] on div "Hoa Mai VP 44 NTB 44 Nguyễn Thái Bình 02838217499 VP Long Hải 529 Võ Thị Sáu,KP…" at bounding box center [506, 654] width 868 height 1046
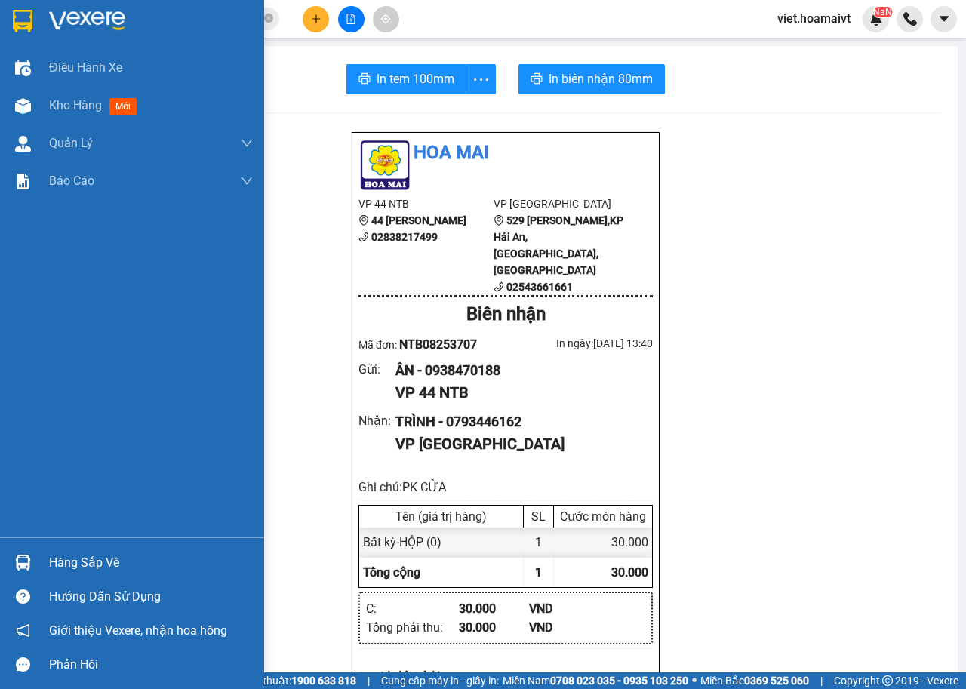
click at [27, 33] on div at bounding box center [23, 21] width 26 height 26
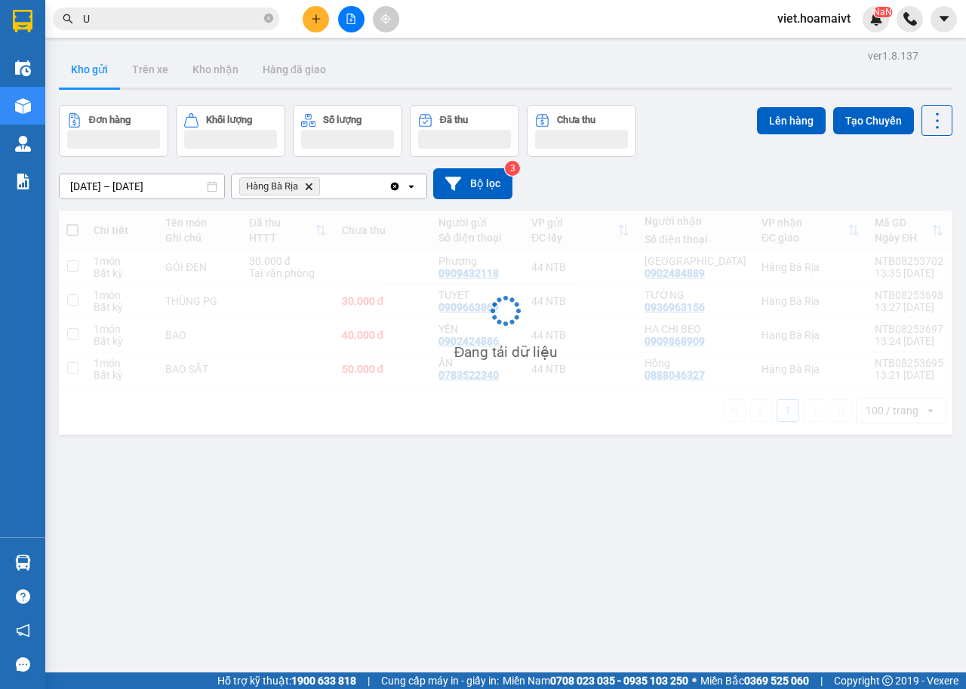
click at [675, 167] on div "11/08/2025 – 12/08/2025 Press the down arrow key to interact with the calendar …" at bounding box center [506, 184] width 894 height 54
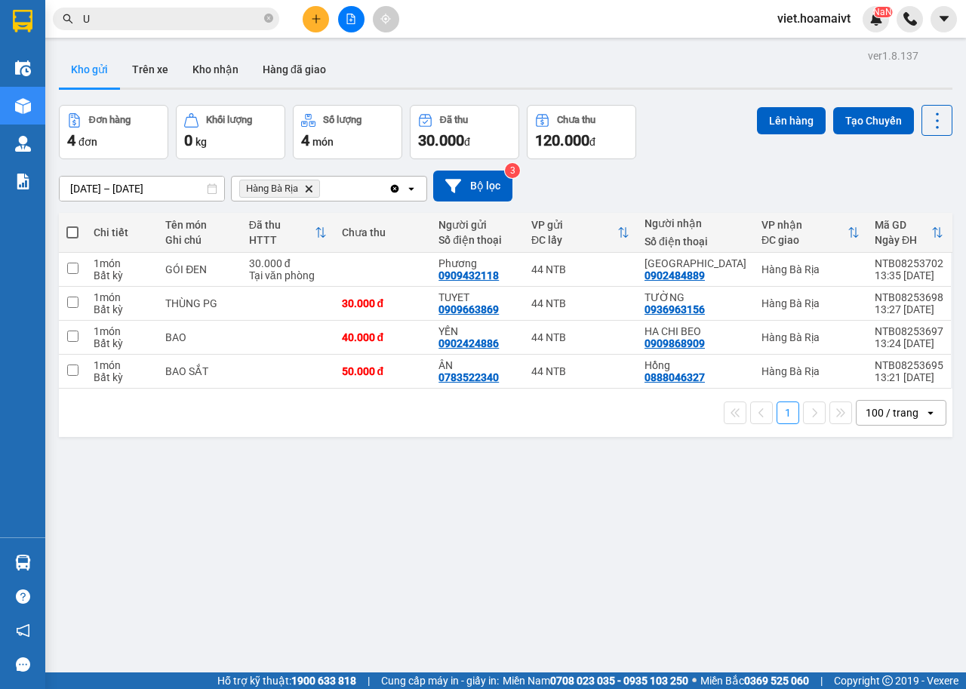
click at [675, 167] on div "11/08/2025 – 12/08/2025 Press the down arrow key to interact with the calendar …" at bounding box center [506, 186] width 894 height 54
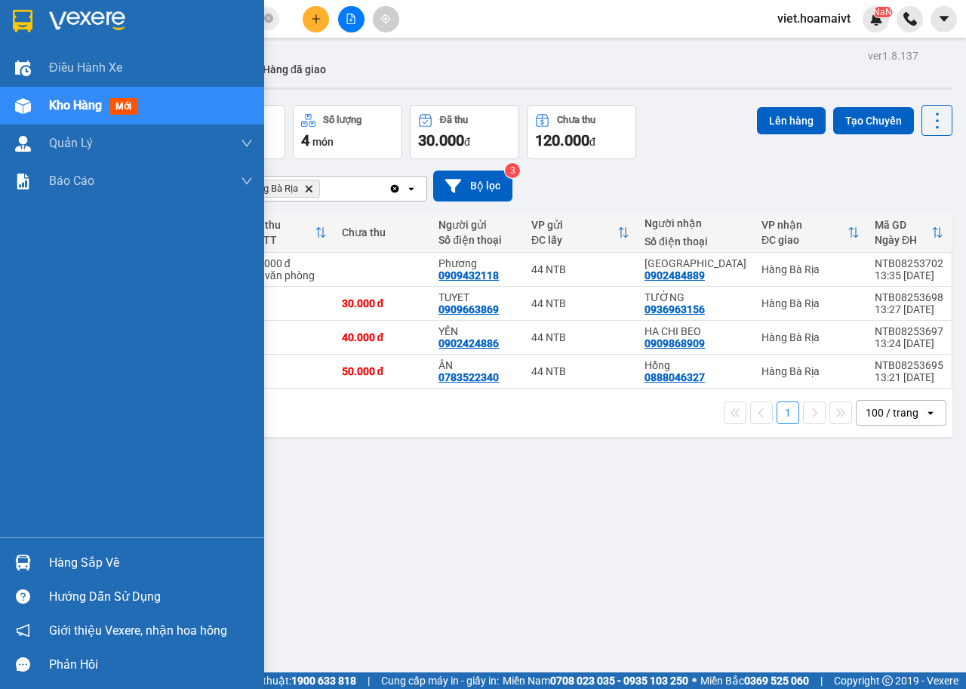
click at [74, 20] on img at bounding box center [87, 21] width 76 height 23
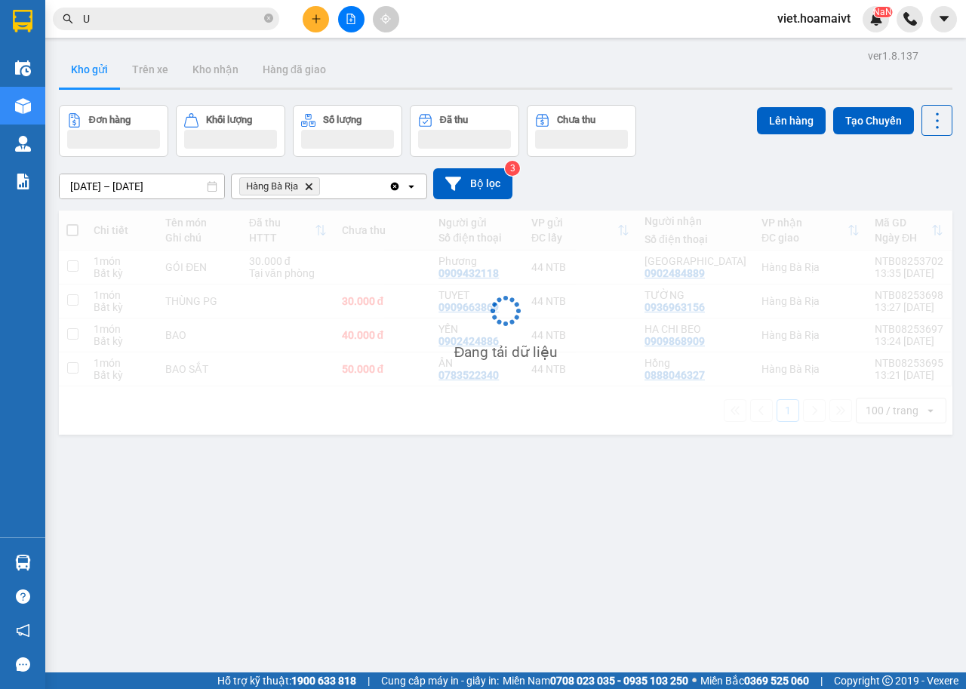
click at [743, 180] on div "11/08/2025 – 12/08/2025 Press the down arrow key to interact with the calendar …" at bounding box center [506, 183] width 894 height 31
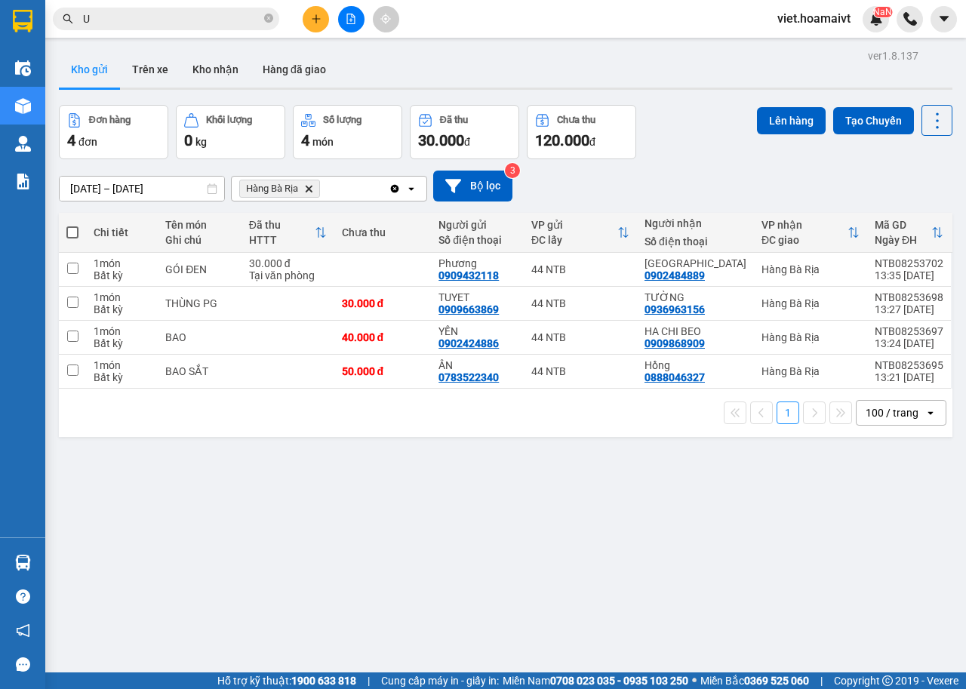
click at [743, 180] on div "11/08/2025 – 12/08/2025 Press the down arrow key to interact with the calendar …" at bounding box center [506, 186] width 894 height 31
